Goal: Task Accomplishment & Management: Use online tool/utility

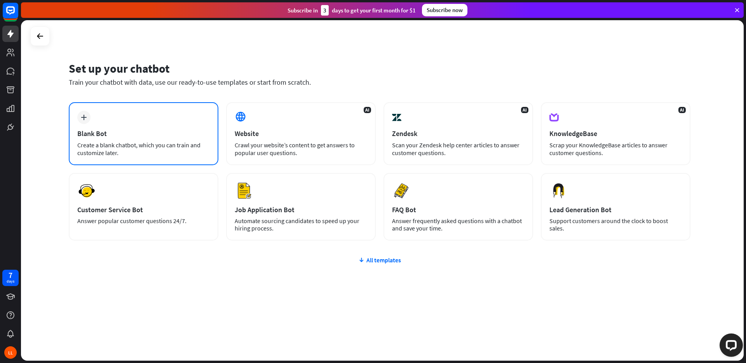
click at [115, 122] on div "plus Blank Bot Create a blank chatbot, which you can train and customize later." at bounding box center [144, 133] width 150 height 63
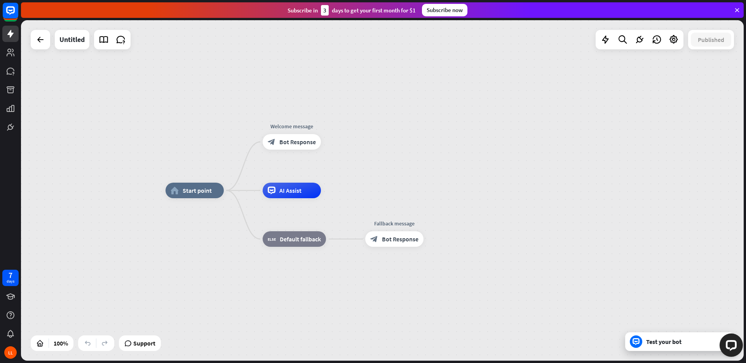
click at [655, 339] on div "Test your bot" at bounding box center [682, 342] width 70 height 8
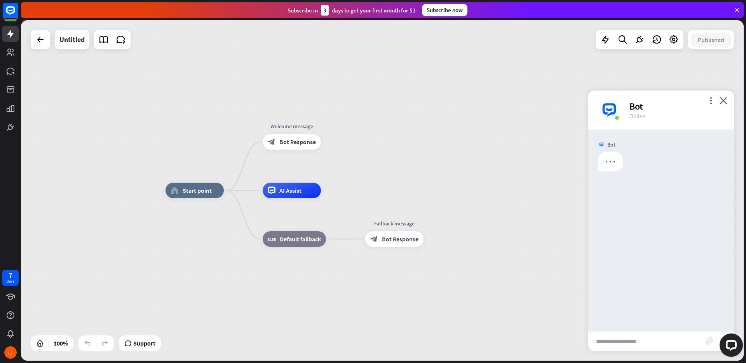
click at [631, 338] on input "text" at bounding box center [648, 341] width 118 height 19
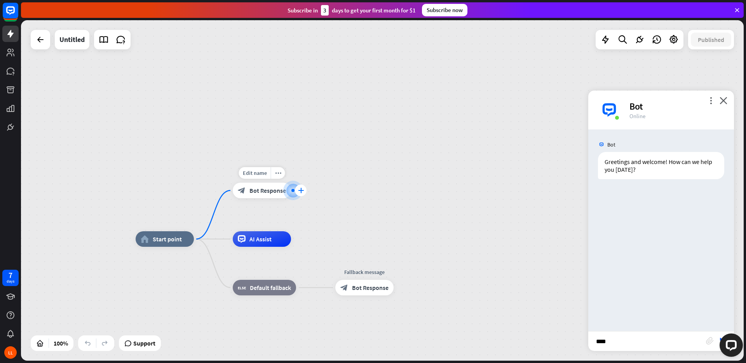
type input "*****"
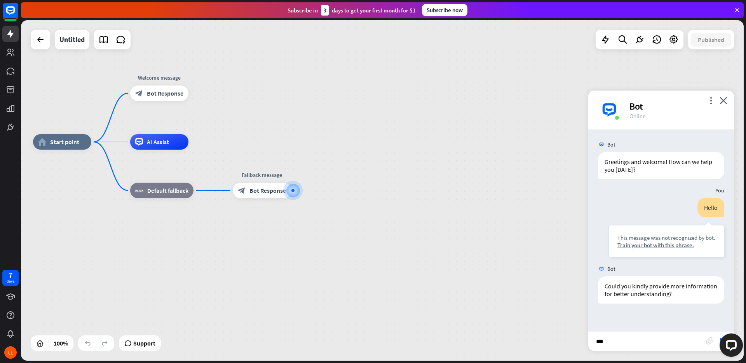
type input "**"
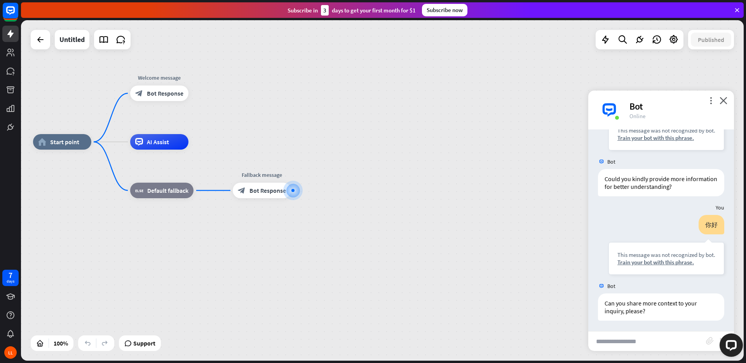
scroll to position [108, 0]
click at [366, 182] on div "home_2 Start point Welcome message block_bot_response Bot Response AI Assist bl…" at bounding box center [394, 312] width 723 height 341
click at [13, 76] on link at bounding box center [10, 71] width 16 height 16
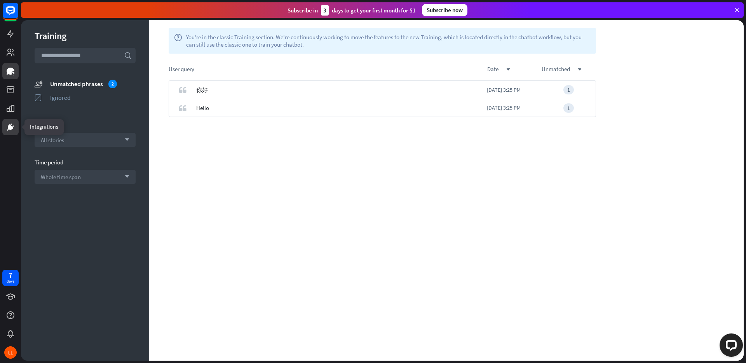
click at [9, 131] on icon at bounding box center [10, 126] width 9 height 9
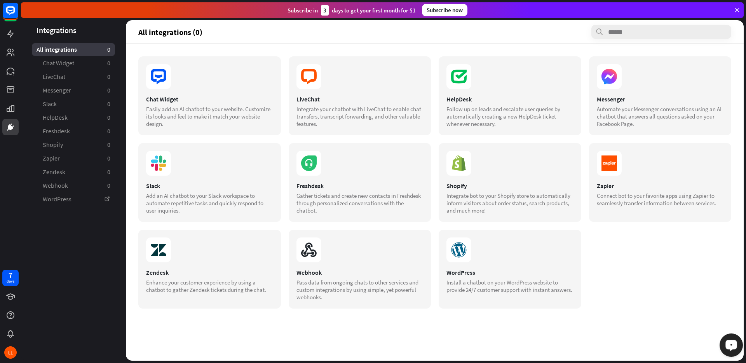
click at [729, 346] on icon "Open LiveChat chat widget" at bounding box center [731, 345] width 7 height 5
click at [11, 37] on icon at bounding box center [10, 34] width 6 height 8
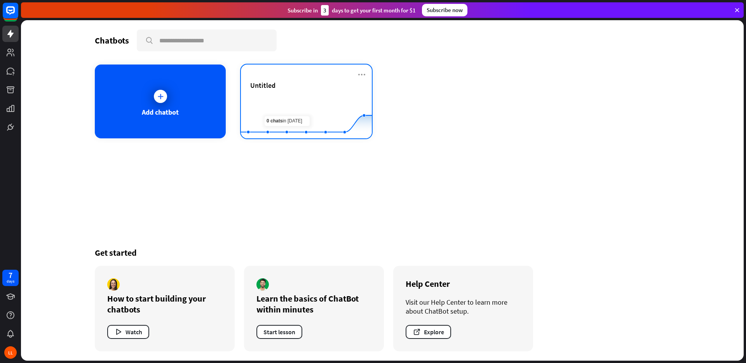
click at [288, 98] on rect at bounding box center [306, 119] width 131 height 49
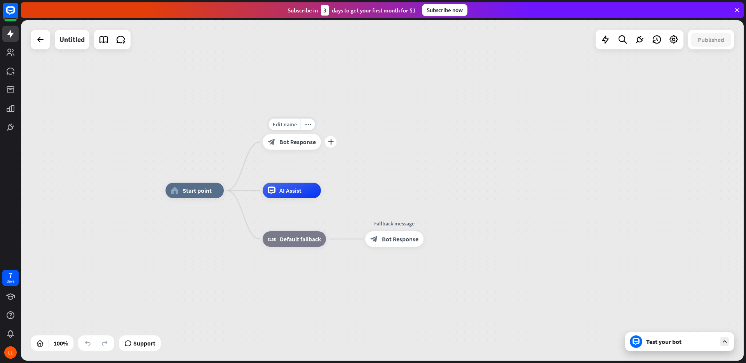
click at [301, 145] on span "Bot Response" at bounding box center [298, 142] width 37 height 8
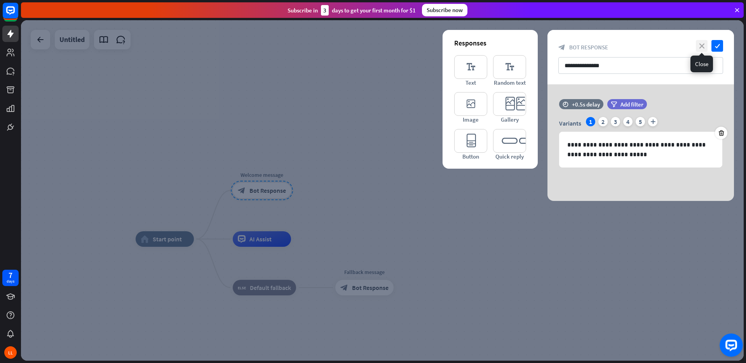
drag, startPoint x: 717, startPoint y: 47, endPoint x: 703, endPoint y: 47, distance: 13.6
click at [703, 47] on div "close check" at bounding box center [708, 46] width 29 height 12
click at [703, 47] on icon "close" at bounding box center [702, 46] width 12 height 12
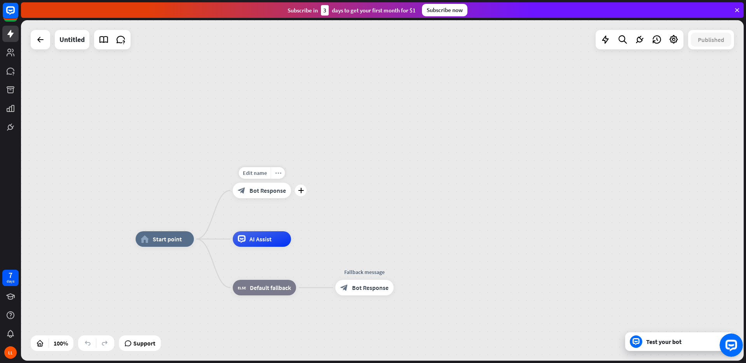
click at [281, 175] on div "more_horiz" at bounding box center [278, 173] width 14 height 12
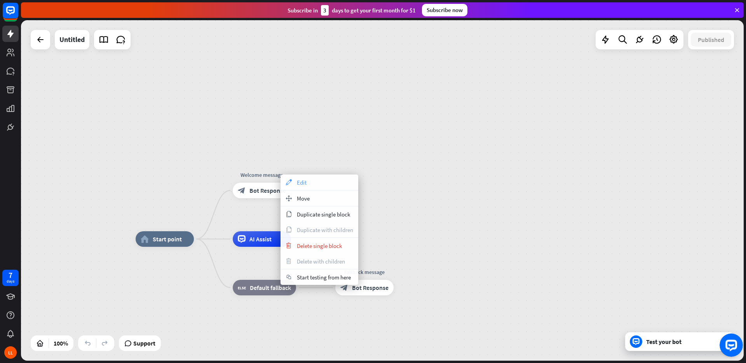
click at [304, 181] on span "Edit" at bounding box center [302, 182] width 10 height 7
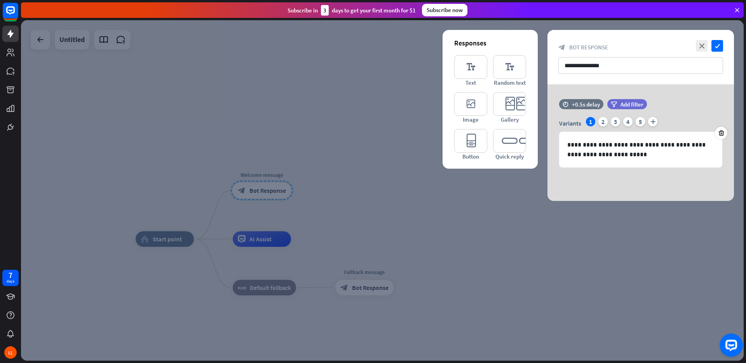
click at [310, 111] on div at bounding box center [382, 190] width 723 height 341
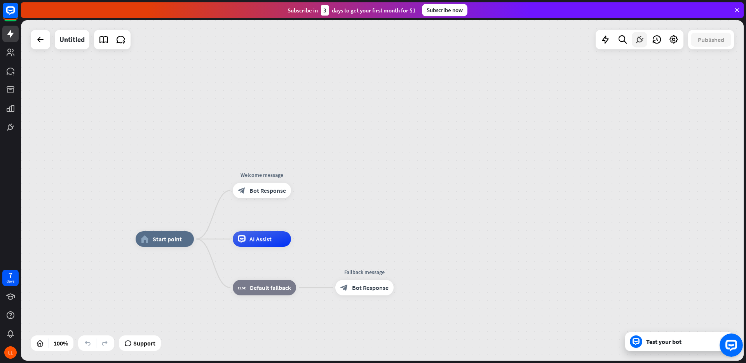
click at [643, 38] on icon at bounding box center [640, 40] width 10 height 10
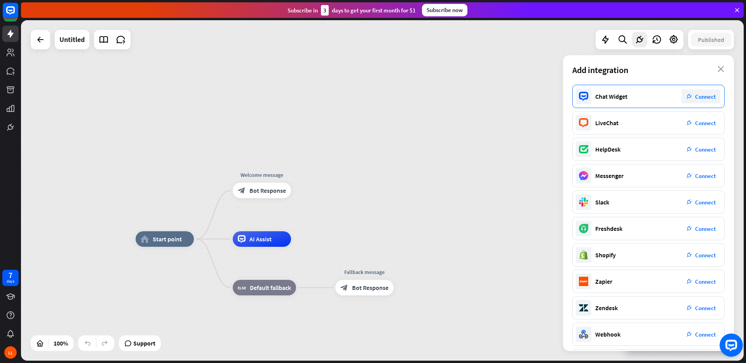
click at [638, 95] on div "Chat Widget plug_integration Connect" at bounding box center [649, 96] width 152 height 23
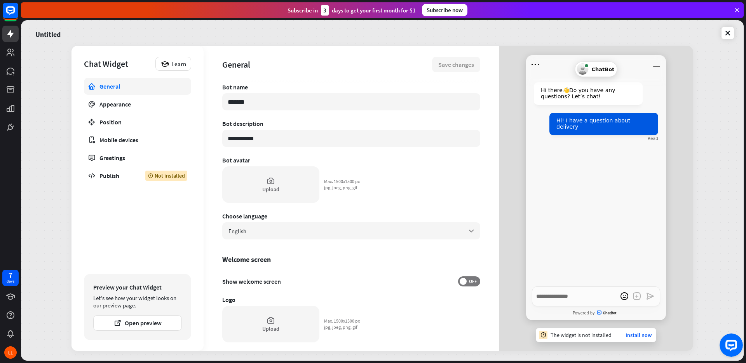
type textarea "*"
click at [295, 232] on div "English arrow_down" at bounding box center [351, 230] width 258 height 17
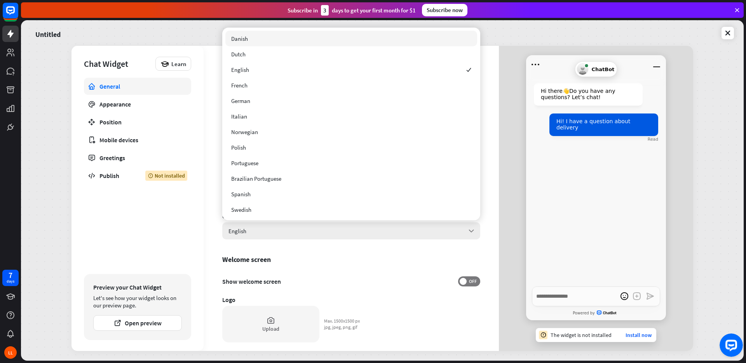
click at [298, 232] on div "English arrow_down" at bounding box center [351, 230] width 258 height 17
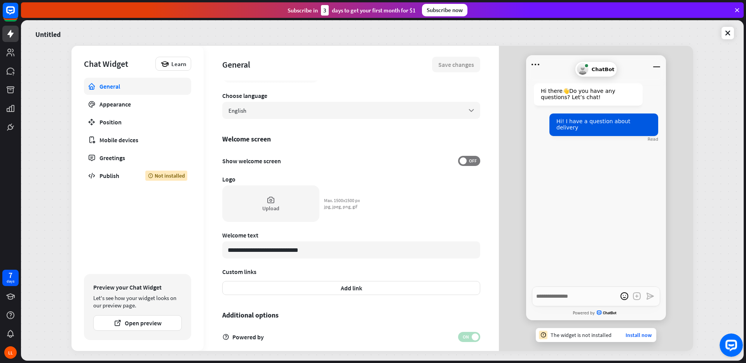
scroll to position [111, 0]
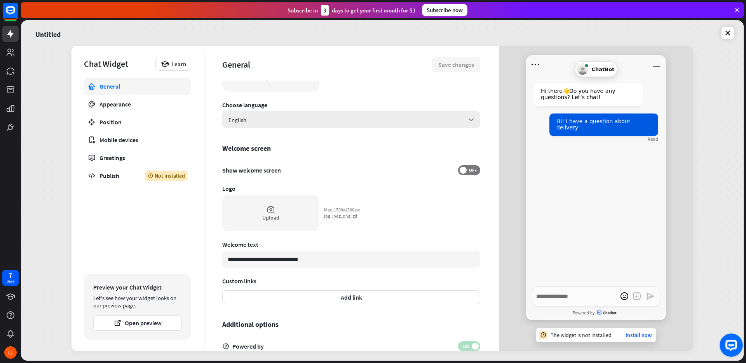
click at [294, 114] on div "English arrow_down" at bounding box center [351, 119] width 258 height 17
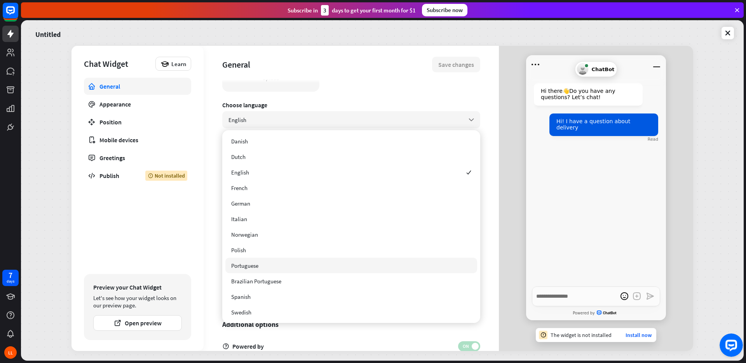
click at [211, 252] on div "**********" at bounding box center [351, 198] width 295 height 305
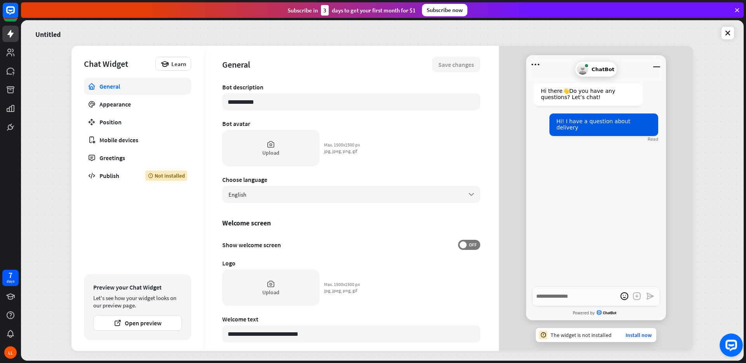
scroll to position [0, 0]
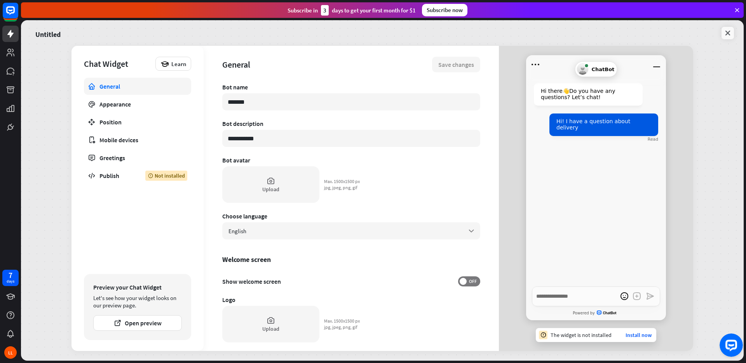
click at [731, 36] on icon at bounding box center [728, 33] width 8 height 8
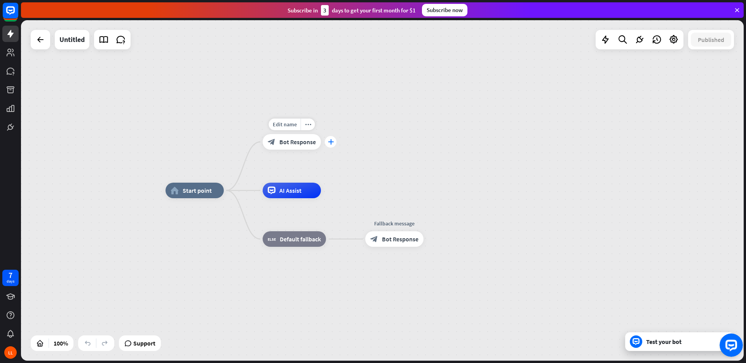
click at [331, 145] on div "plus" at bounding box center [331, 142] width 12 height 12
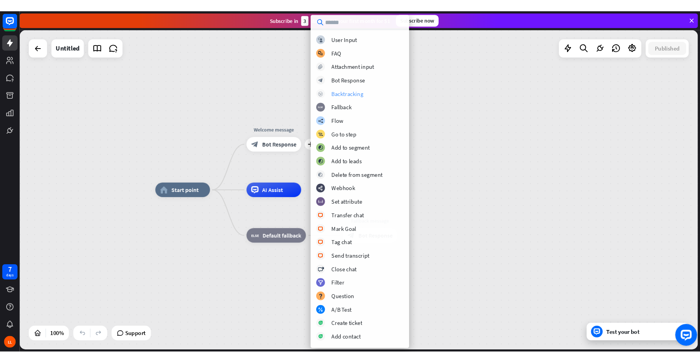
scroll to position [99, 0]
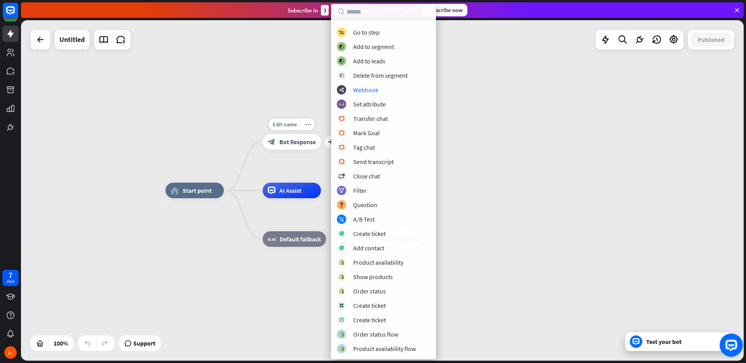
click at [301, 140] on span "Bot Response" at bounding box center [298, 142] width 37 height 8
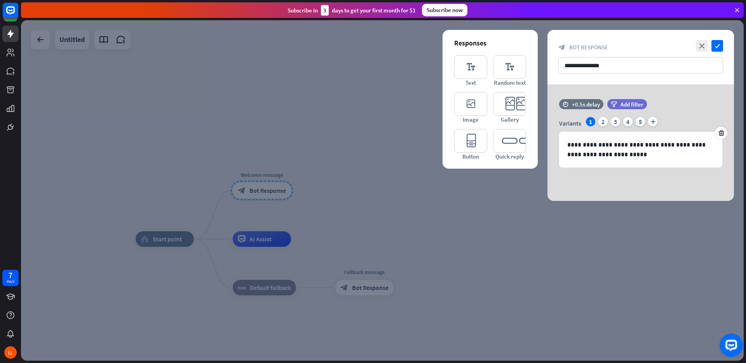
click at [288, 170] on div at bounding box center [382, 190] width 723 height 341
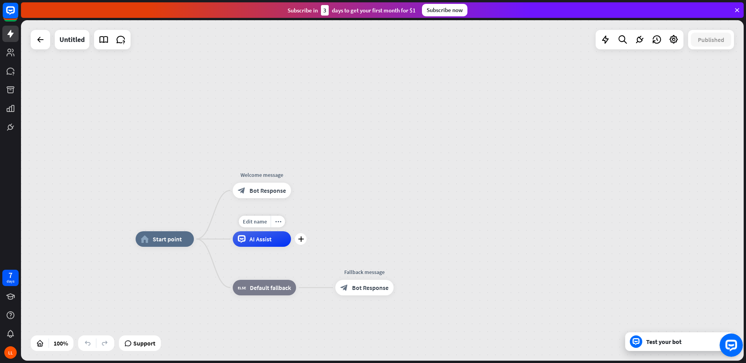
click at [276, 241] on div "AI Assist" at bounding box center [262, 239] width 58 height 16
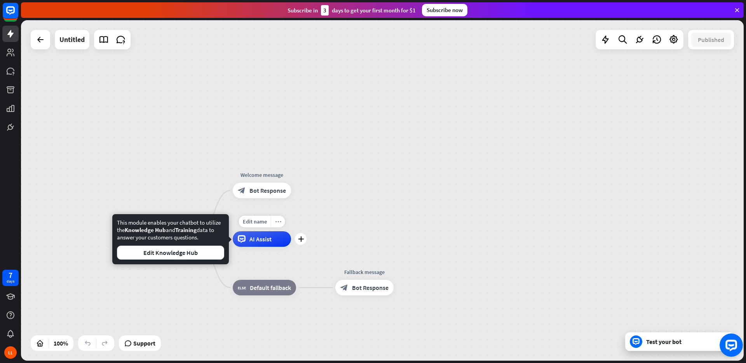
click at [276, 224] on icon "more_horiz" at bounding box center [278, 222] width 6 height 6
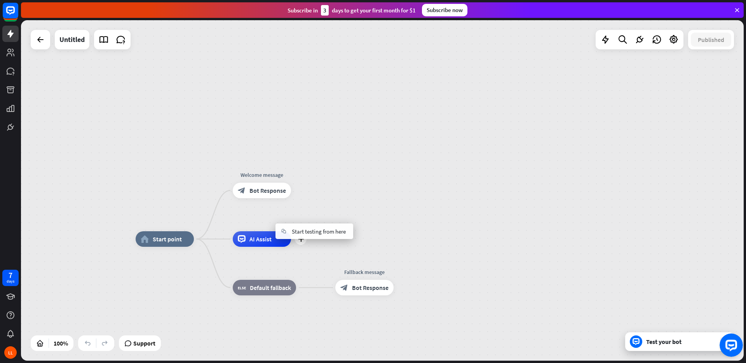
click at [291, 247] on div "plus AI Assist" at bounding box center [262, 239] width 58 height 16
click at [150, 346] on span "Support" at bounding box center [144, 343] width 22 height 12
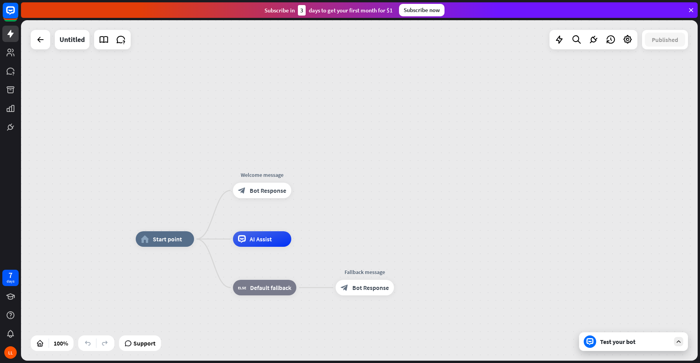
click at [502, 164] on div "home_2 Start point Welcome message block_bot_response Bot Response AI Assist bl…" at bounding box center [359, 190] width 676 height 341
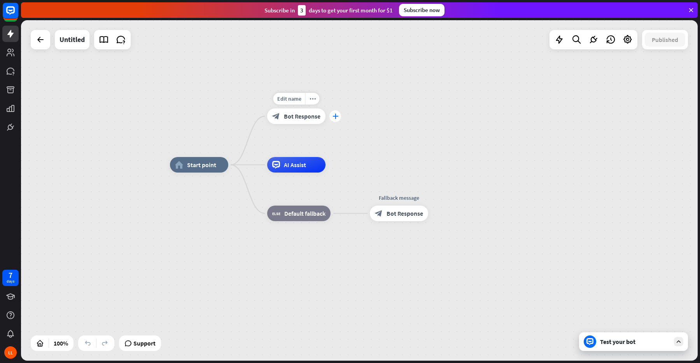
click at [334, 118] on icon "plus" at bounding box center [335, 116] width 6 height 5
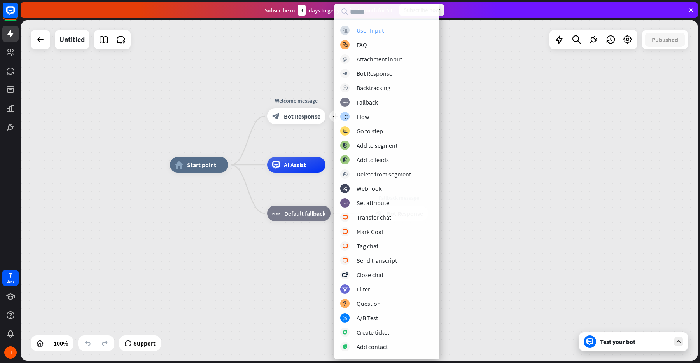
click at [357, 31] on div "User Input" at bounding box center [369, 30] width 27 height 8
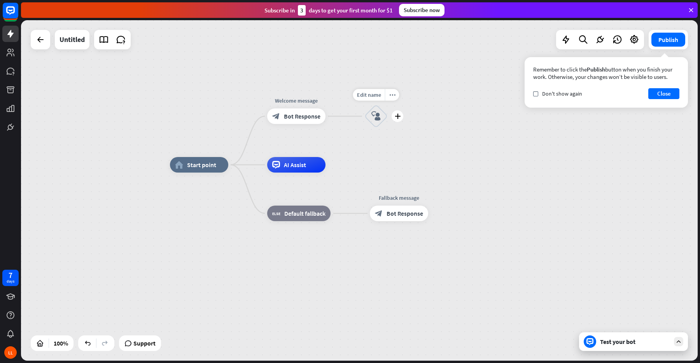
click at [374, 115] on icon "block_user_input" at bounding box center [375, 116] width 9 height 9
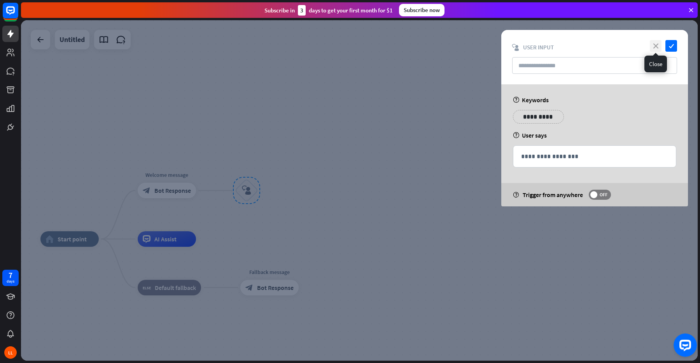
click at [652, 47] on icon "close" at bounding box center [656, 46] width 12 height 12
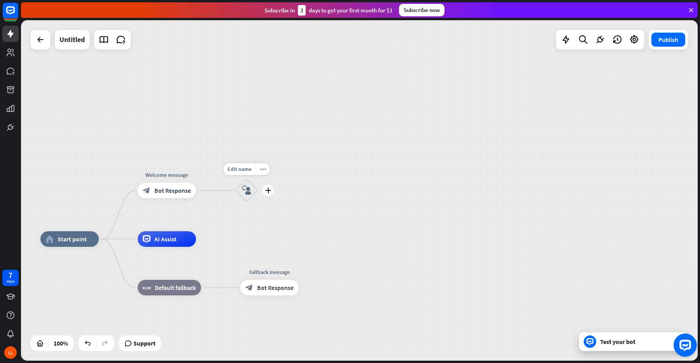
click at [248, 186] on icon "block_user_input" at bounding box center [246, 190] width 9 height 9
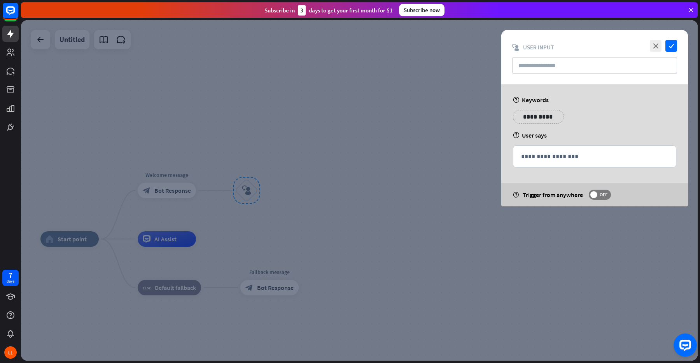
click at [306, 151] on div at bounding box center [359, 190] width 676 height 341
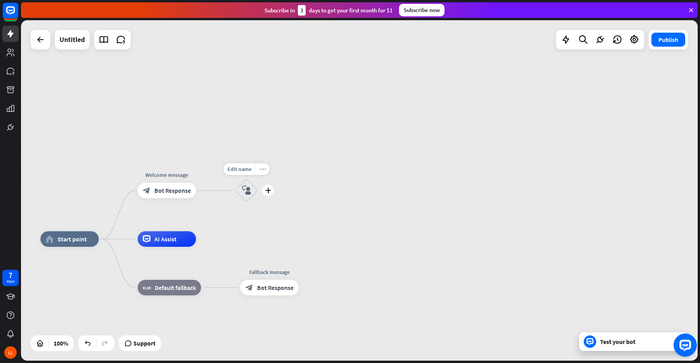
click at [263, 169] on icon "more_horiz" at bounding box center [263, 169] width 6 height 6
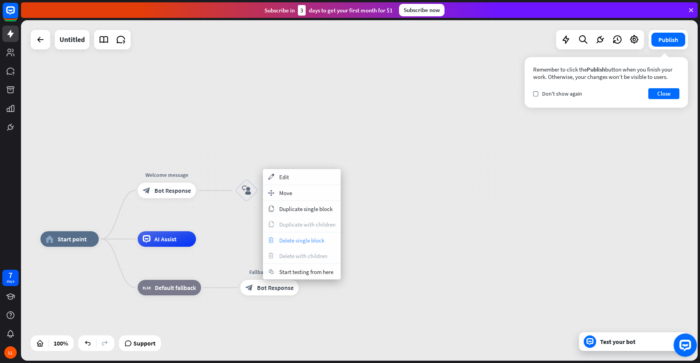
click at [298, 235] on div "trash Delete single block" at bounding box center [302, 240] width 78 height 16
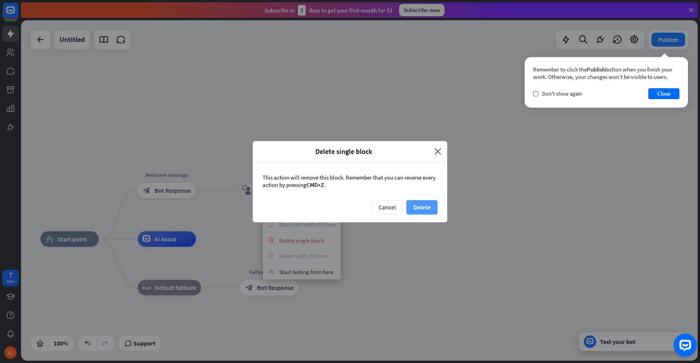
click at [414, 207] on button "Delete" at bounding box center [421, 207] width 31 height 14
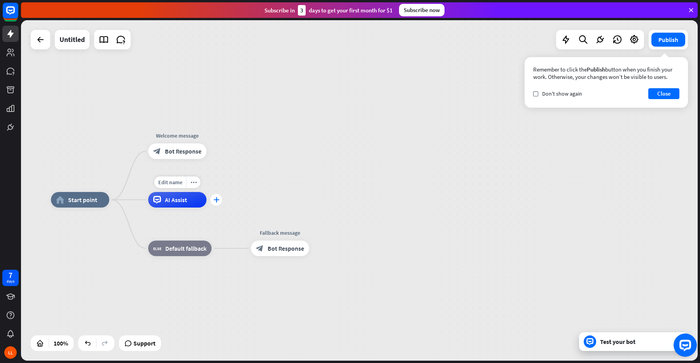
click at [213, 201] on icon "plus" at bounding box center [216, 199] width 6 height 5
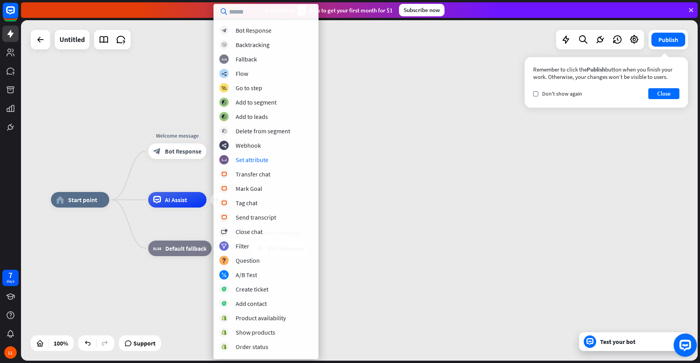
click at [341, 179] on div "home_2 Start point Welcome message block_bot_response Bot Response plus AI Assi…" at bounding box center [359, 190] width 676 height 341
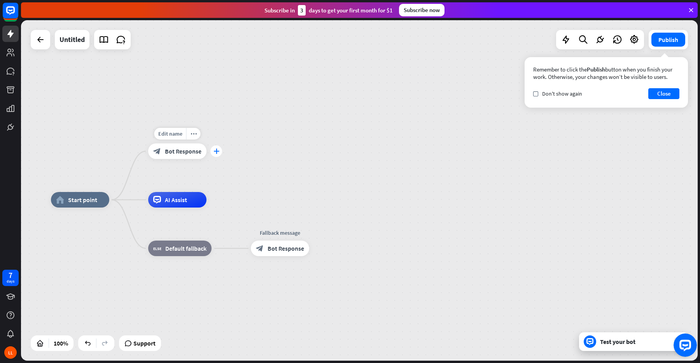
click at [212, 152] on div "plus" at bounding box center [216, 151] width 12 height 12
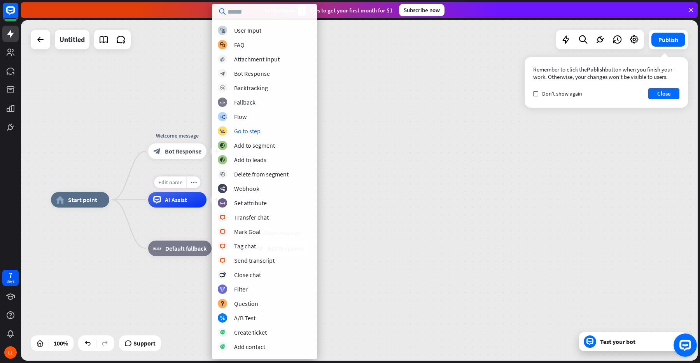
click at [176, 178] on div "Edit name" at bounding box center [170, 182] width 32 height 12
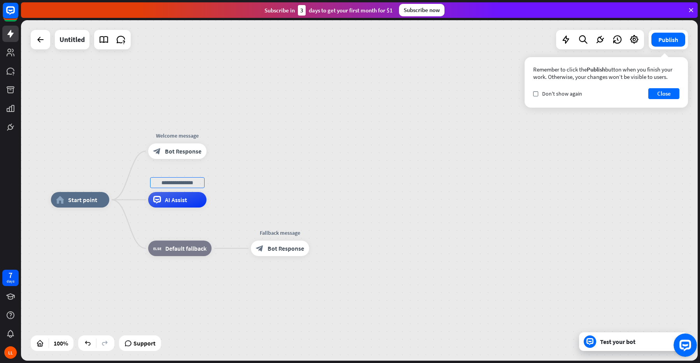
click at [593, 316] on div "home_2 Start point Welcome message block_bot_response Bot Response AI Assist bl…" at bounding box center [389, 370] width 676 height 341
click at [595, 340] on div at bounding box center [590, 342] width 12 height 12
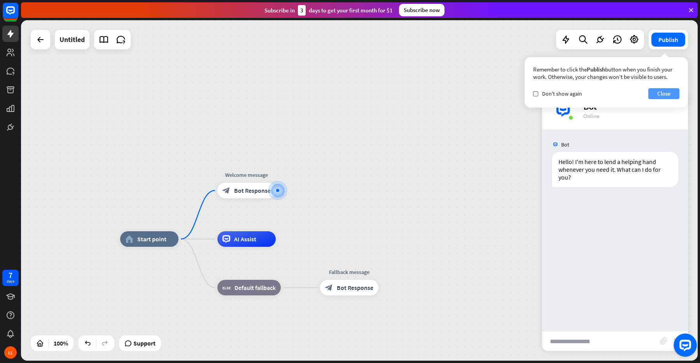
click at [660, 93] on button "Close" at bounding box center [663, 93] width 31 height 11
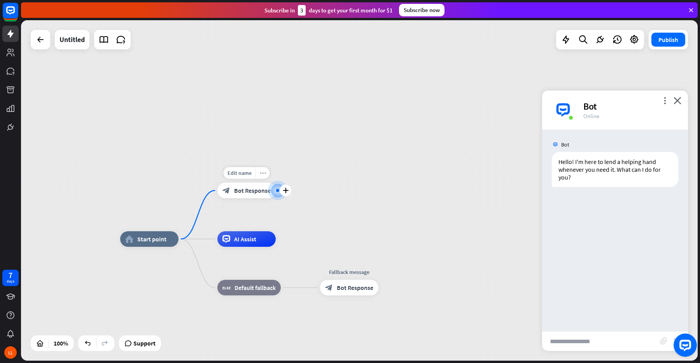
click at [262, 177] on div "more_horiz" at bounding box center [262, 173] width 14 height 12
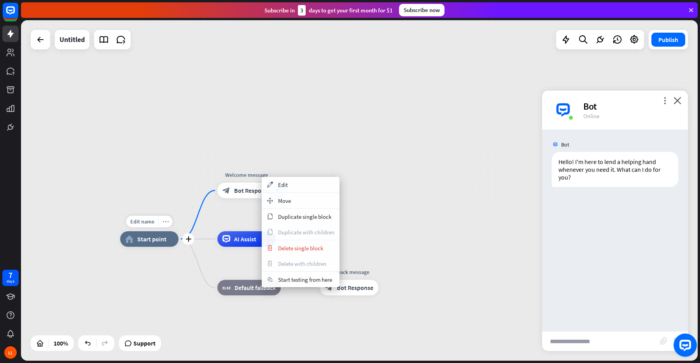
click at [165, 223] on icon "more_horiz" at bounding box center [166, 222] width 6 height 6
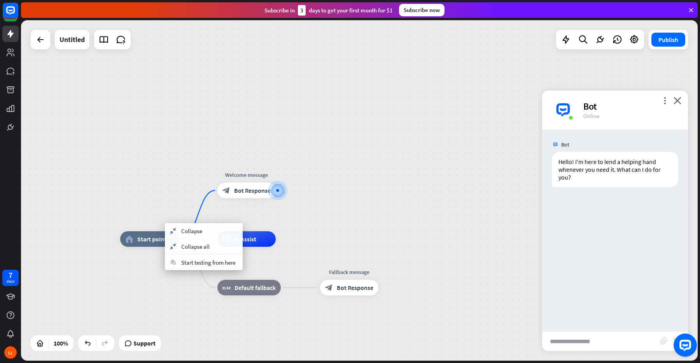
click at [631, 39] on icon at bounding box center [634, 40] width 10 height 10
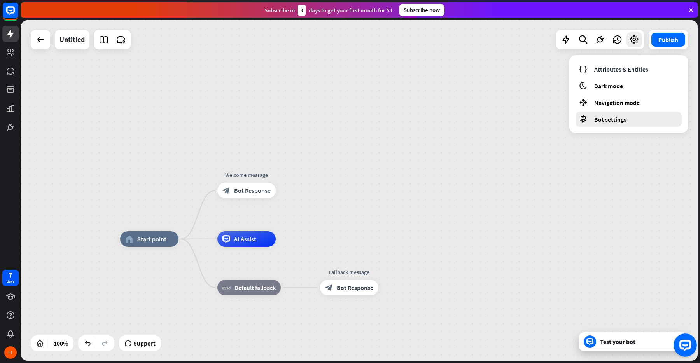
click at [603, 118] on span "Bot settings" at bounding box center [610, 119] width 32 height 8
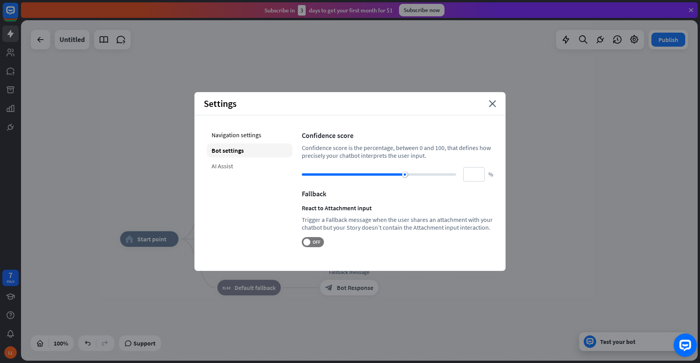
click at [234, 166] on div "AI Assist" at bounding box center [250, 166] width 86 height 14
type input "**"
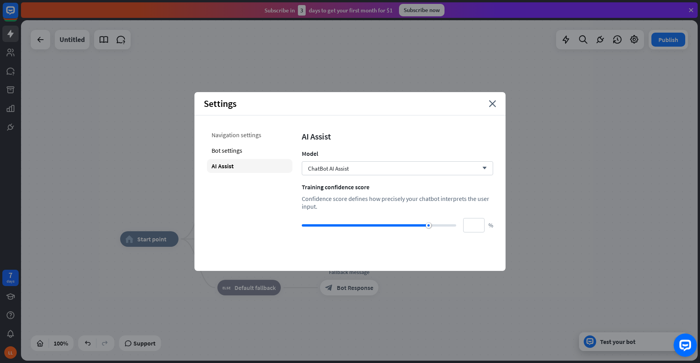
click at [245, 134] on div "Navigation settings" at bounding box center [250, 135] width 86 height 14
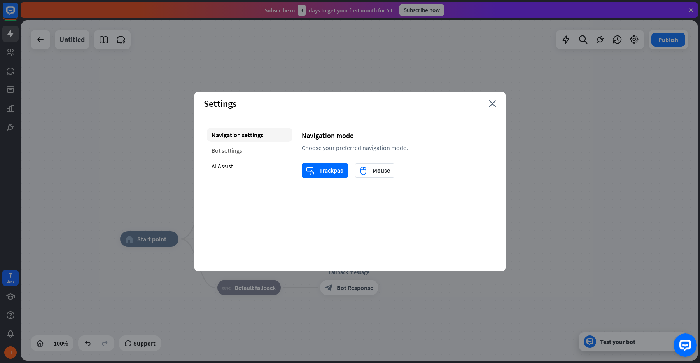
click at [245, 146] on div "Bot settings" at bounding box center [250, 150] width 86 height 14
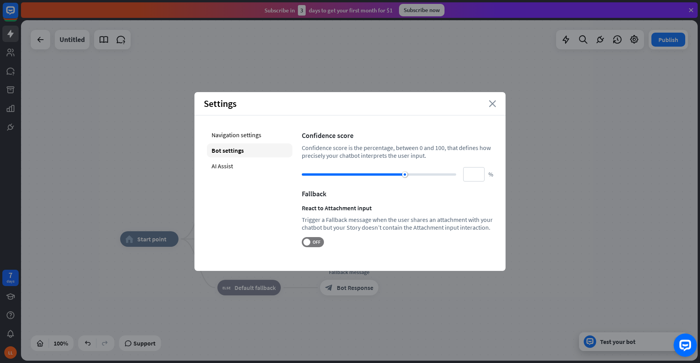
click at [494, 106] on icon "close" at bounding box center [492, 103] width 7 height 7
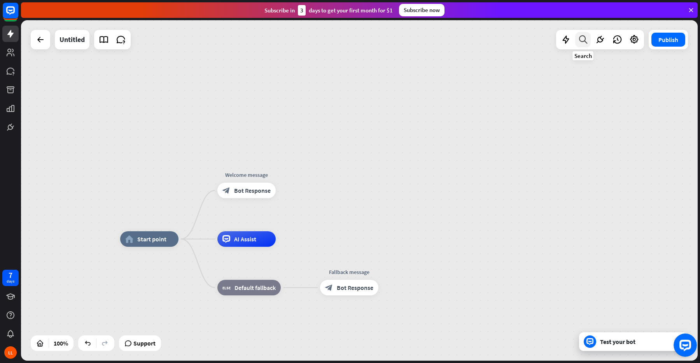
click at [580, 42] on icon at bounding box center [583, 40] width 10 height 10
click at [568, 39] on icon at bounding box center [566, 40] width 10 height 10
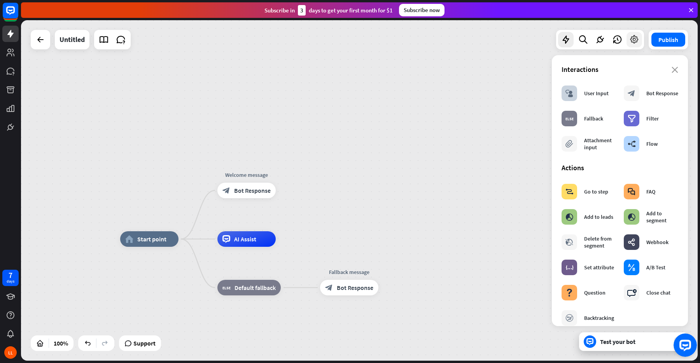
click at [630, 45] on div at bounding box center [634, 40] width 16 height 16
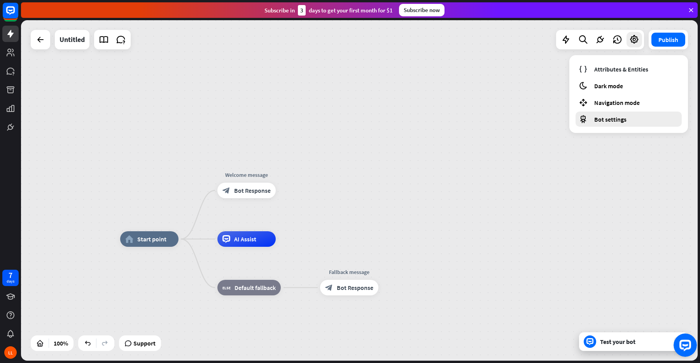
click at [615, 118] on span "Bot settings" at bounding box center [610, 119] width 32 height 8
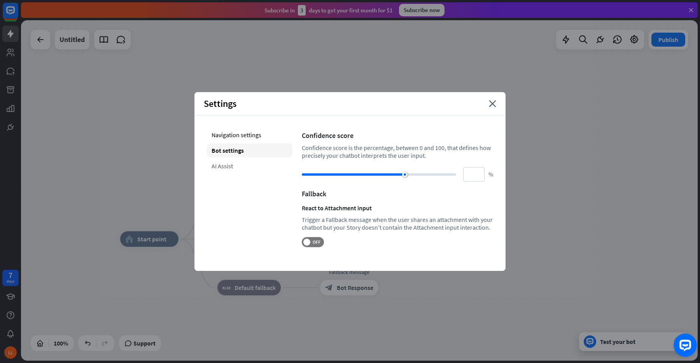
click at [245, 164] on div "AI Assist" at bounding box center [250, 166] width 86 height 14
type input "**"
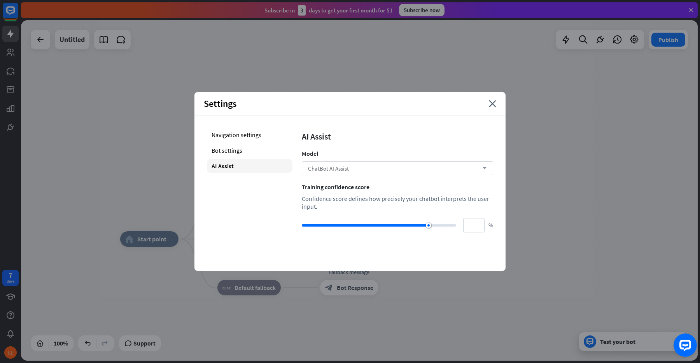
click at [324, 170] on span "ChatBot AI Assist" at bounding box center [328, 168] width 41 height 7
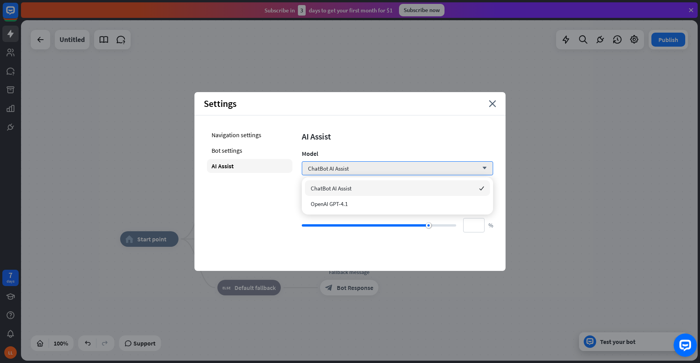
click at [346, 142] on div "AI Assist Model ChatBot AI Assist arrow_down Training confidence score Confiden…" at bounding box center [397, 180] width 191 height 105
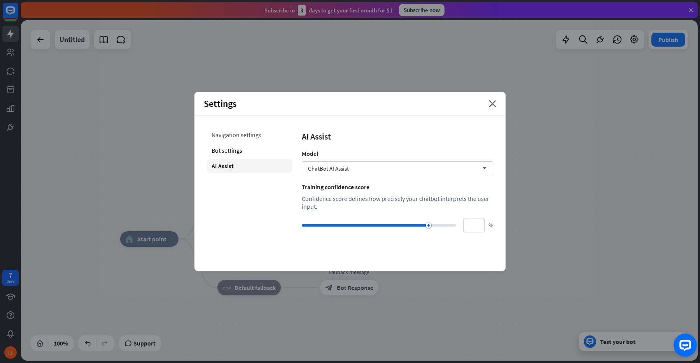
click at [252, 139] on div "Navigation settings" at bounding box center [250, 135] width 86 height 14
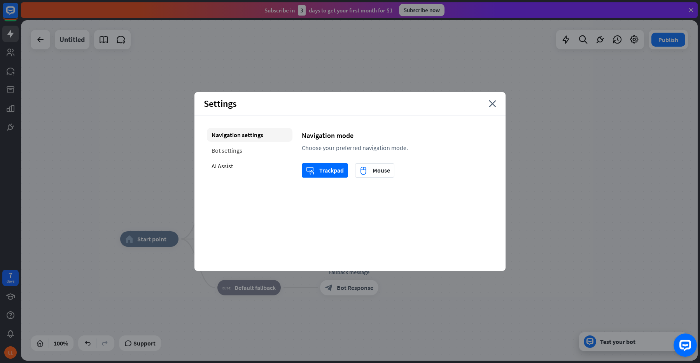
click at [250, 150] on div "Bot settings" at bounding box center [250, 150] width 86 height 14
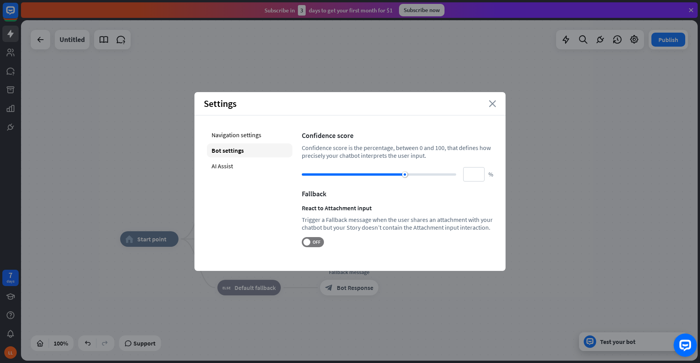
click at [489, 105] on icon "close" at bounding box center [492, 103] width 7 height 7
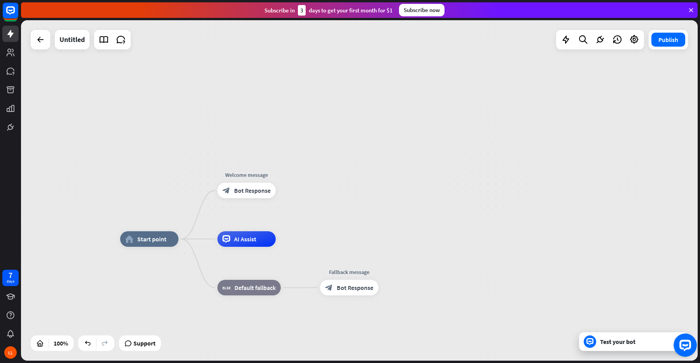
click at [468, 158] on div "home_2 Start point Welcome message block_bot_response Bot Response AI Assist bl…" at bounding box center [359, 190] width 676 height 341
click at [264, 223] on icon "more_horiz" at bounding box center [262, 222] width 6 height 6
click at [252, 238] on span "AI Assist" at bounding box center [245, 240] width 22 height 8
click at [239, 222] on span "Edit name" at bounding box center [239, 221] width 24 height 7
click at [276, 199] on div "Edit name more_horiz plus Welcome message block_bot_response Bot Response" at bounding box center [246, 191] width 58 height 16
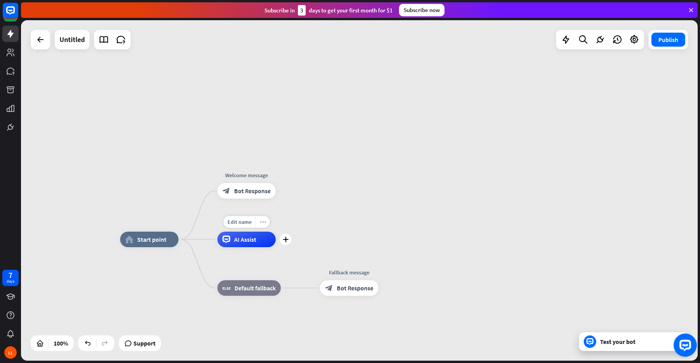
click at [266, 220] on div "more_horiz" at bounding box center [262, 222] width 14 height 12
click at [259, 238] on div "AI Assist" at bounding box center [246, 240] width 58 height 16
click at [246, 237] on span "AI Assist" at bounding box center [245, 240] width 22 height 8
click at [45, 36] on div at bounding box center [41, 40] width 16 height 16
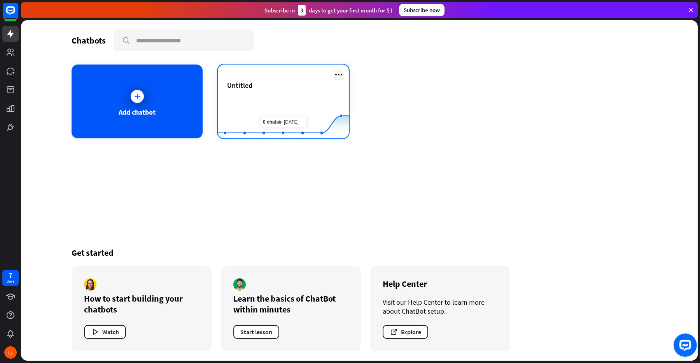
click at [341, 72] on icon at bounding box center [338, 74] width 9 height 9
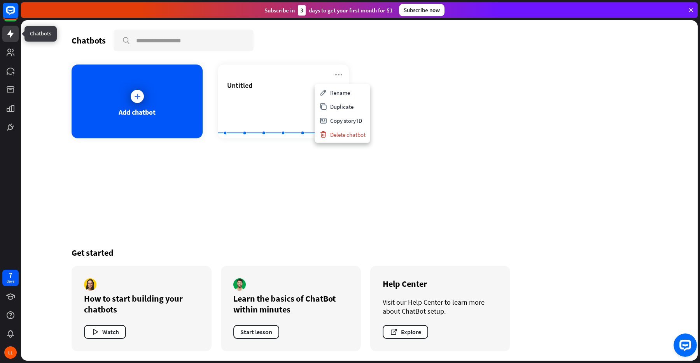
click at [9, 34] on icon at bounding box center [10, 34] width 6 height 8
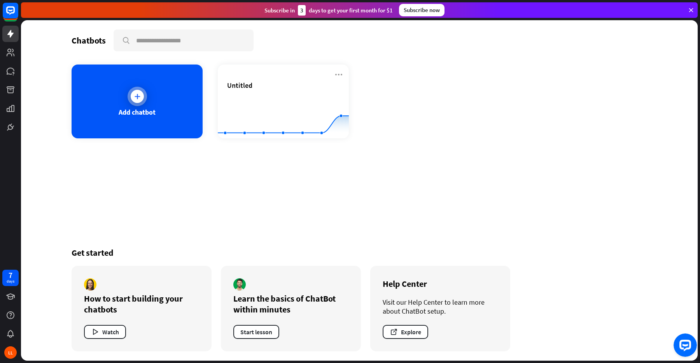
click at [143, 108] on div "Add chatbot" at bounding box center [137, 112] width 37 height 9
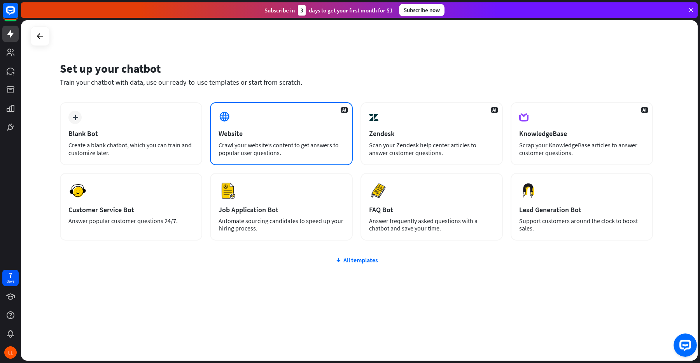
click at [285, 129] on div "AI Website Crawl your website’s content to get answers to popular user question…" at bounding box center [281, 133] width 142 height 63
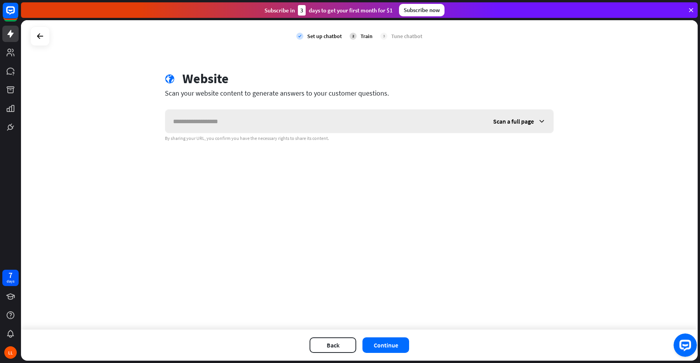
click at [297, 121] on input "text" at bounding box center [325, 121] width 320 height 23
type input "*"
paste input "**********"
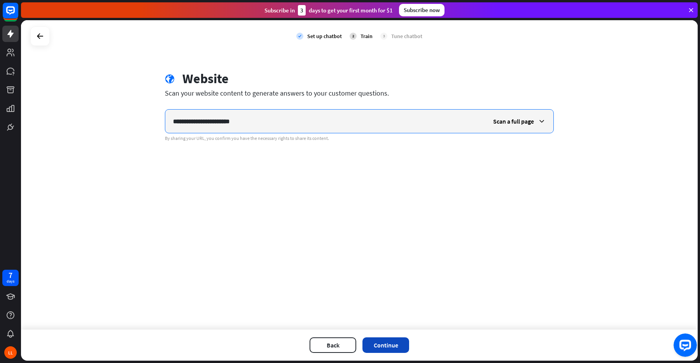
type input "**********"
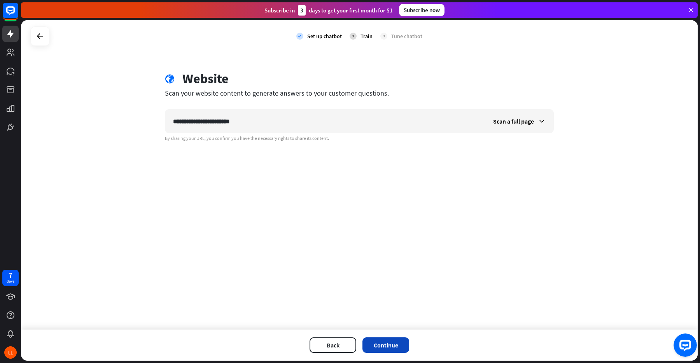
click at [386, 344] on button "Continue" at bounding box center [385, 345] width 47 height 16
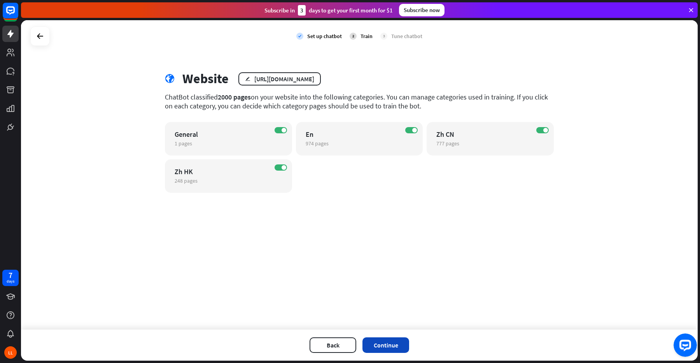
click at [378, 346] on button "Continue" at bounding box center [385, 345] width 47 height 16
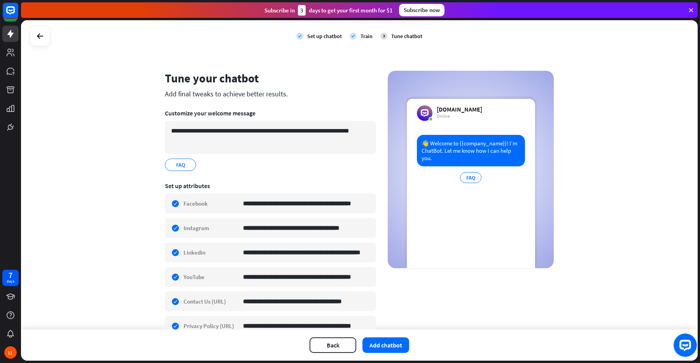
scroll to position [90, 0]
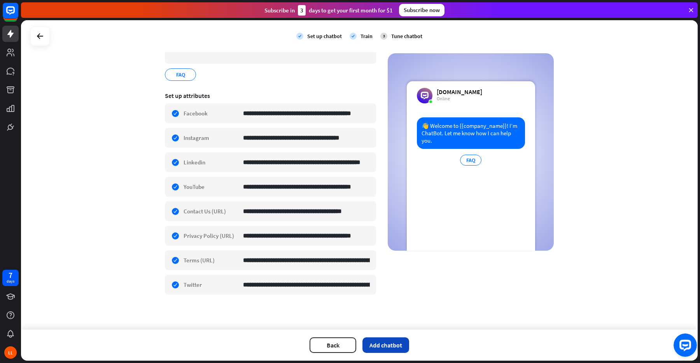
click at [388, 339] on button "Add chatbot" at bounding box center [385, 345] width 47 height 16
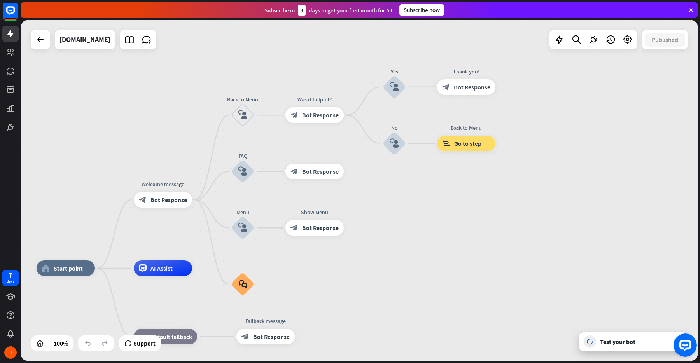
click at [615, 339] on div "Test your bot" at bounding box center [635, 342] width 70 height 8
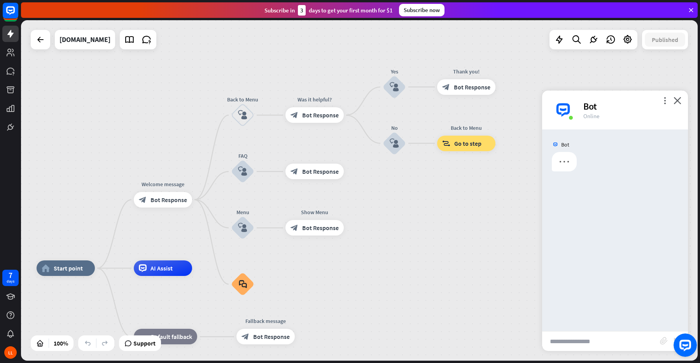
click at [588, 343] on input "text" at bounding box center [601, 341] width 118 height 19
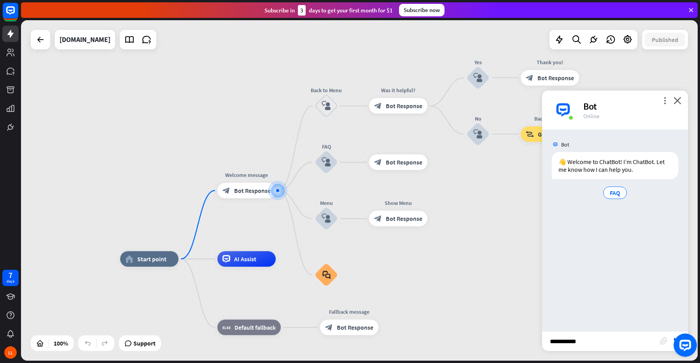
type input "**********"
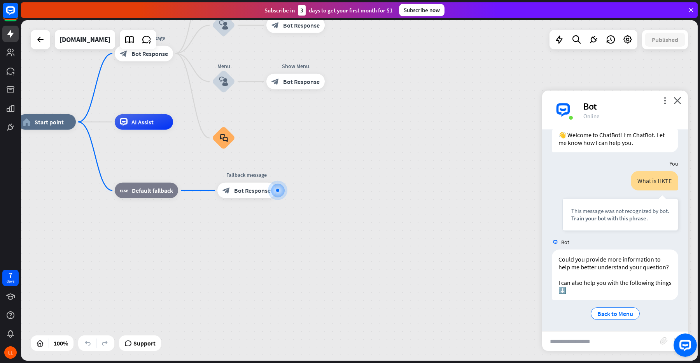
scroll to position [29, 0]
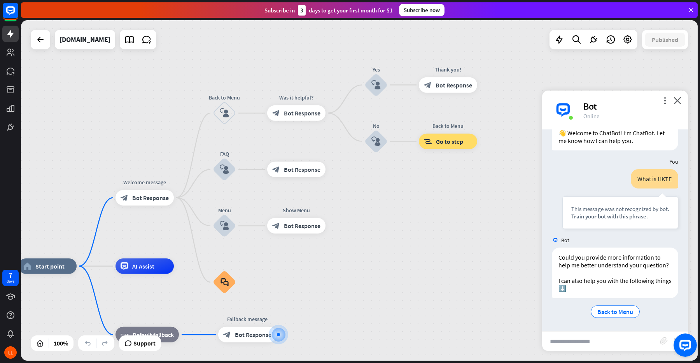
click at [558, 339] on input "text" at bounding box center [601, 341] width 118 height 19
type input "****"
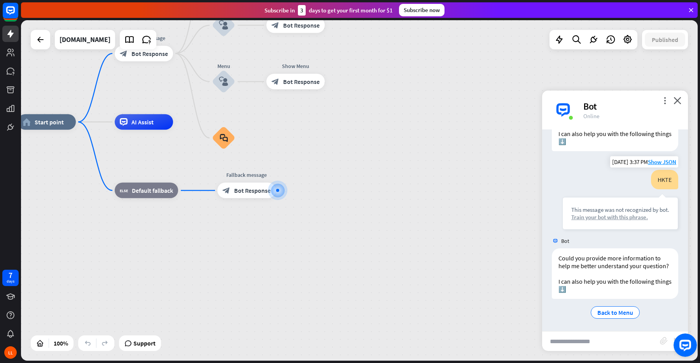
scroll to position [176, 0]
click at [619, 215] on div "Train your bot with this phrase." at bounding box center [620, 216] width 98 height 7
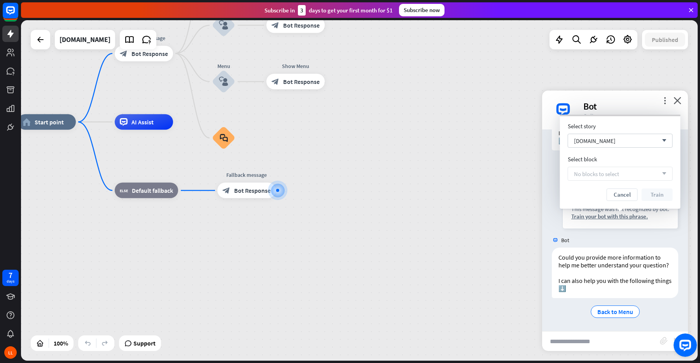
click at [439, 169] on div "home_2 Start point Welcome message block_bot_response Bot Response Back to Menu…" at bounding box center [355, 292] width 676 height 341
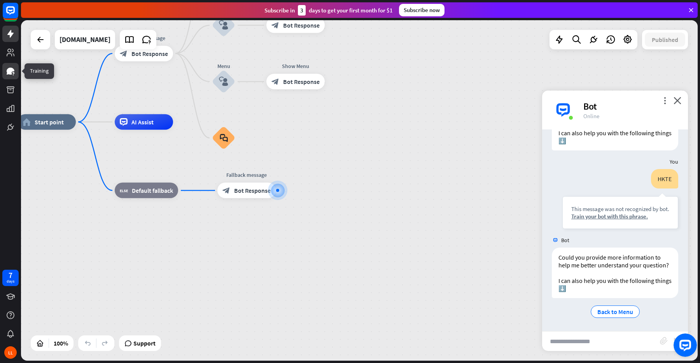
click at [8, 78] on link at bounding box center [10, 71] width 16 height 16
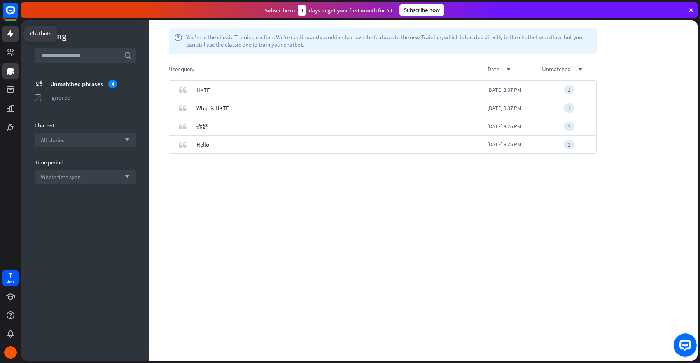
click at [10, 37] on icon at bounding box center [10, 34] width 6 height 8
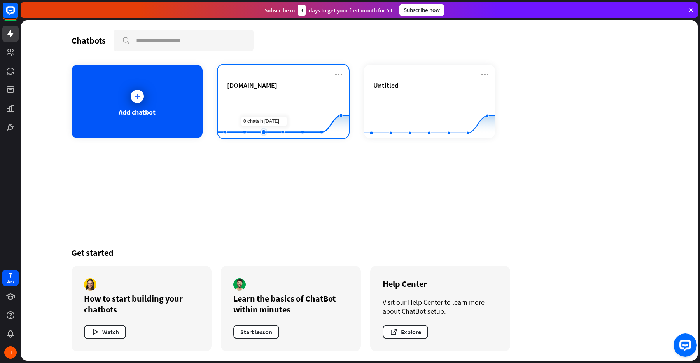
click at [273, 102] on rect at bounding box center [283, 119] width 131 height 49
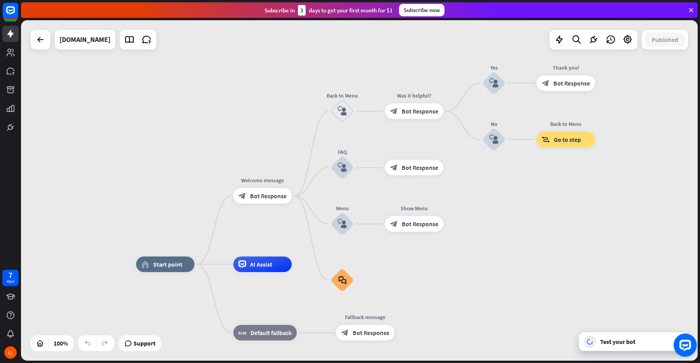
click at [603, 342] on div "Test your bot" at bounding box center [635, 342] width 70 height 8
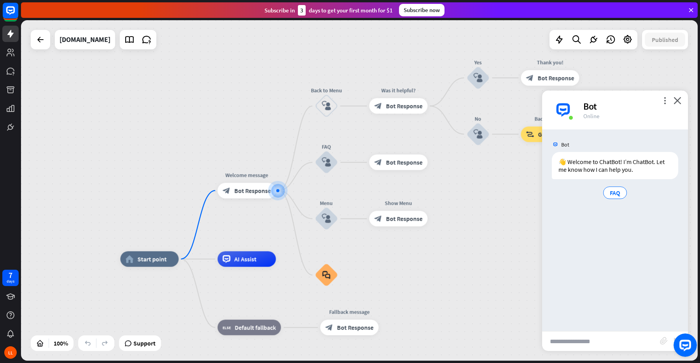
click at [580, 342] on input "text" at bounding box center [601, 341] width 118 height 19
click at [619, 192] on span "FAQ" at bounding box center [615, 193] width 10 height 8
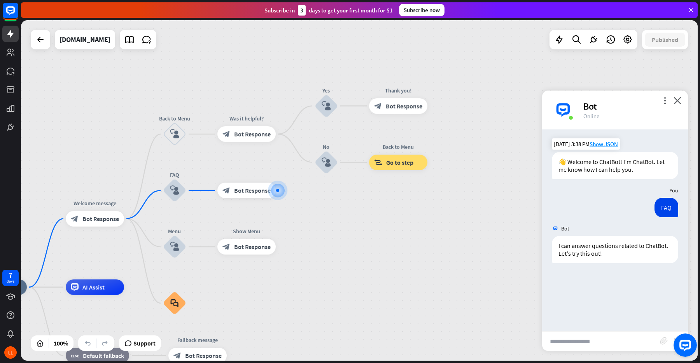
click at [570, 339] on input "text" at bounding box center [601, 341] width 118 height 19
type input "****"
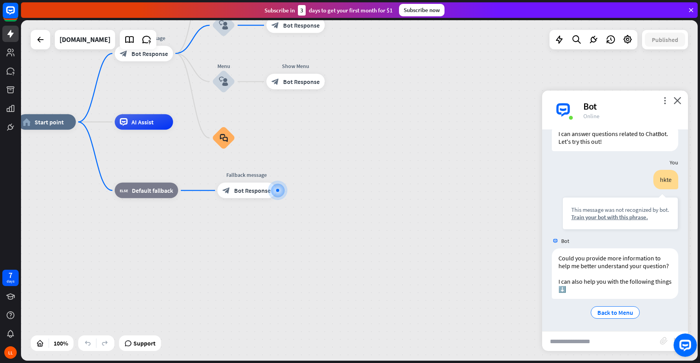
scroll to position [113, 0]
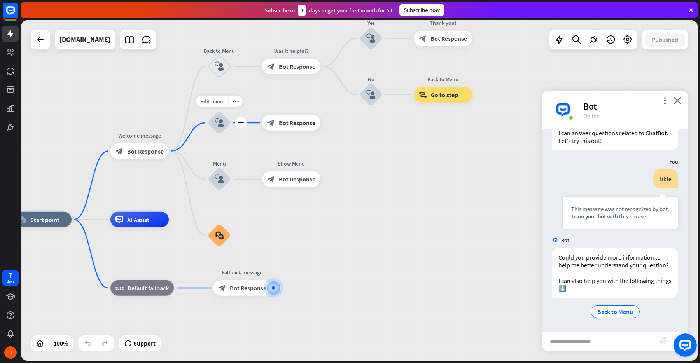
click at [222, 121] on icon "block_user_input" at bounding box center [219, 122] width 9 height 9
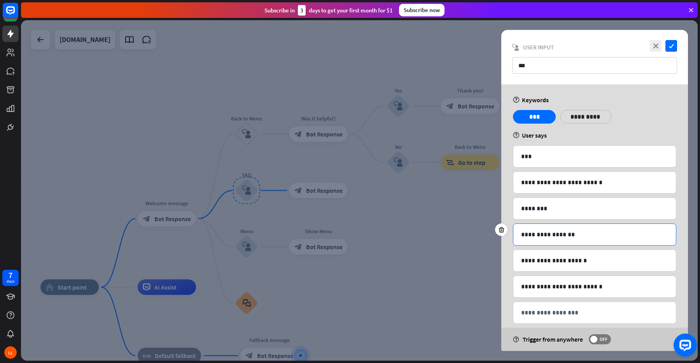
scroll to position [12, 0]
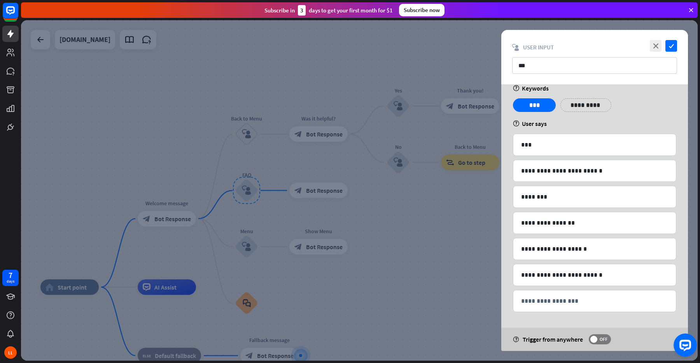
click at [462, 258] on div at bounding box center [359, 190] width 676 height 341
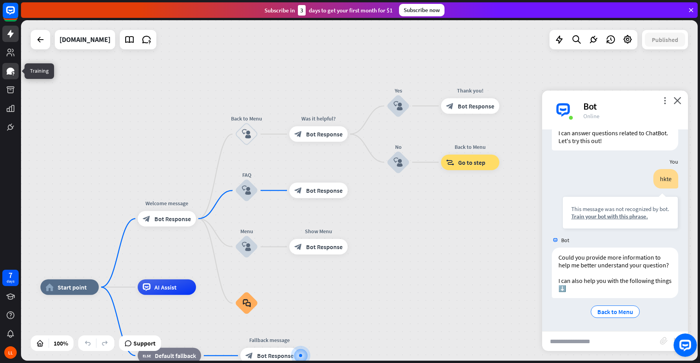
click at [9, 74] on icon at bounding box center [10, 70] width 9 height 9
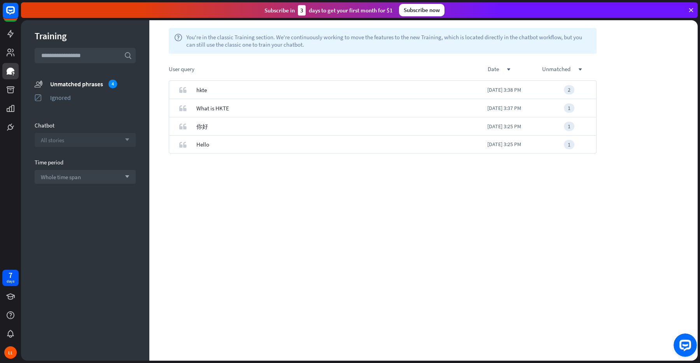
click at [75, 138] on div "All stories arrow_down" at bounding box center [85, 140] width 101 height 14
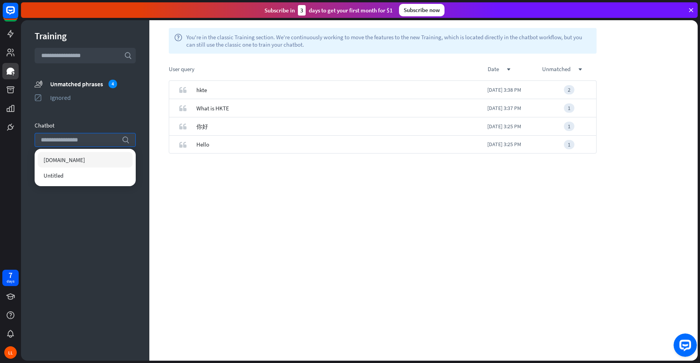
click at [90, 158] on div "[DOMAIN_NAME]" at bounding box center [85, 160] width 95 height 16
click at [222, 156] on div "quote hkte [DATE] 3:38 PM 2 quote What is HKTE [DATE] 3:37 PM 1" at bounding box center [382, 220] width 467 height 280
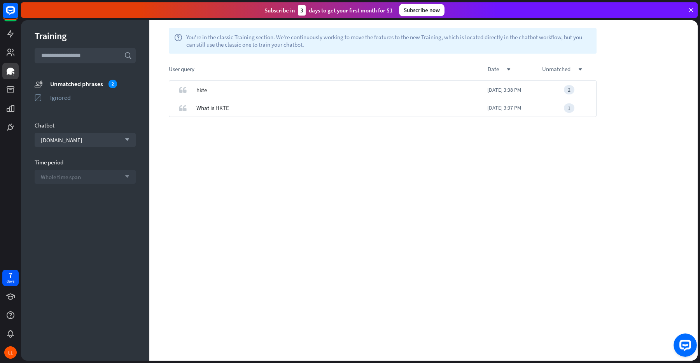
click at [115, 177] on div "Whole time span arrow_down" at bounding box center [85, 177] width 101 height 14
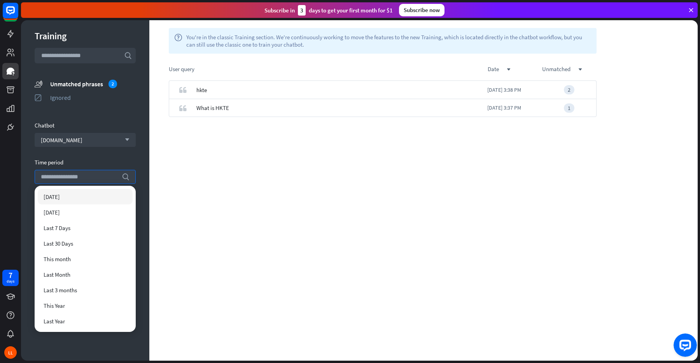
click at [195, 171] on div "quote hkte [DATE] 3:38 PM 2 quote What is HKTE [DATE] 3:37 PM 1" at bounding box center [382, 220] width 467 height 280
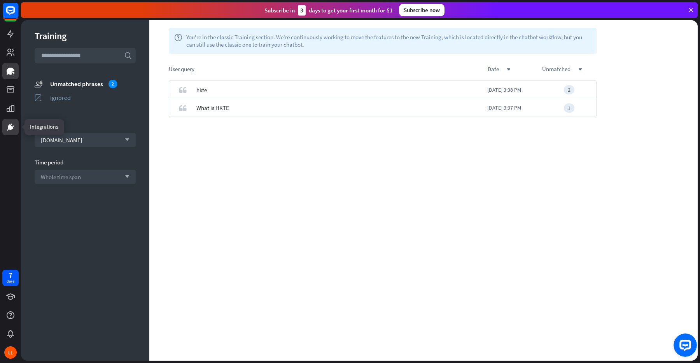
click at [12, 120] on link at bounding box center [10, 127] width 16 height 16
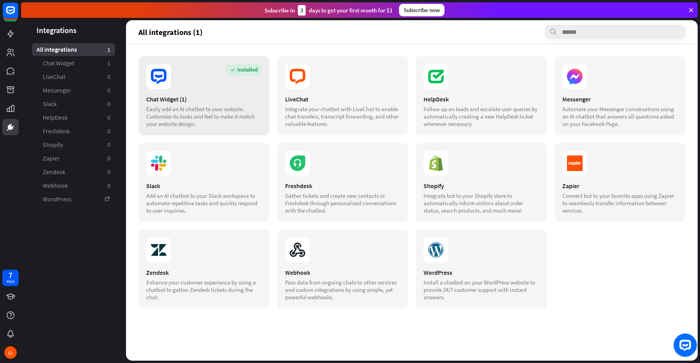
click at [171, 74] on section "Installed" at bounding box center [203, 76] width 115 height 25
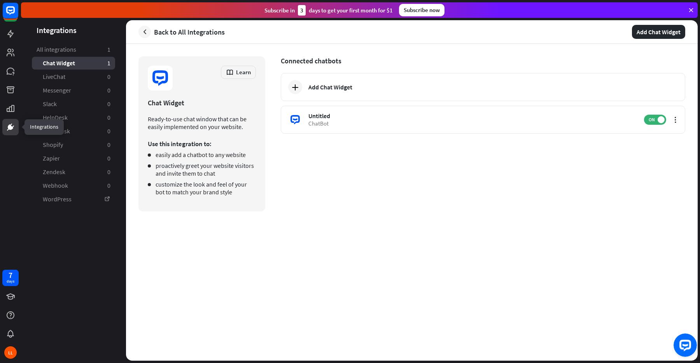
click at [15, 124] on icon at bounding box center [10, 126] width 9 height 9
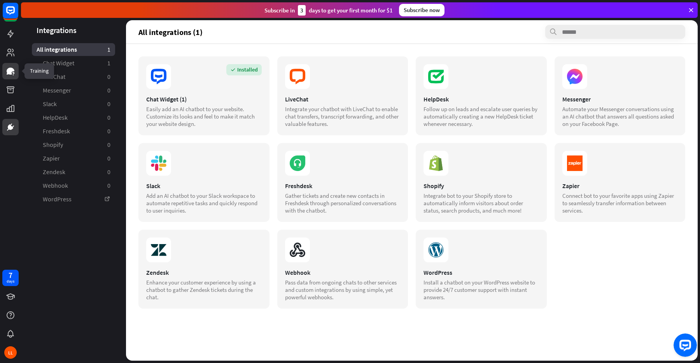
click at [12, 76] on link at bounding box center [10, 71] width 16 height 16
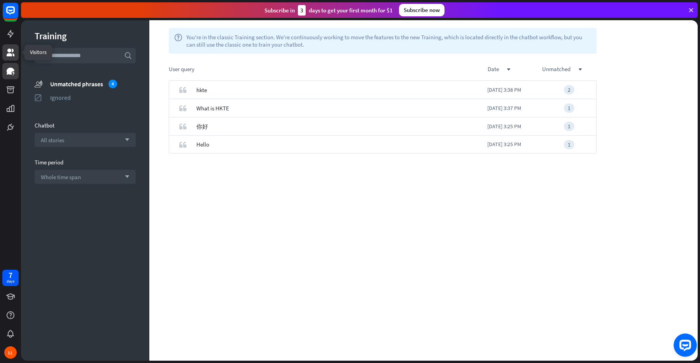
click at [10, 56] on icon at bounding box center [11, 53] width 8 height 8
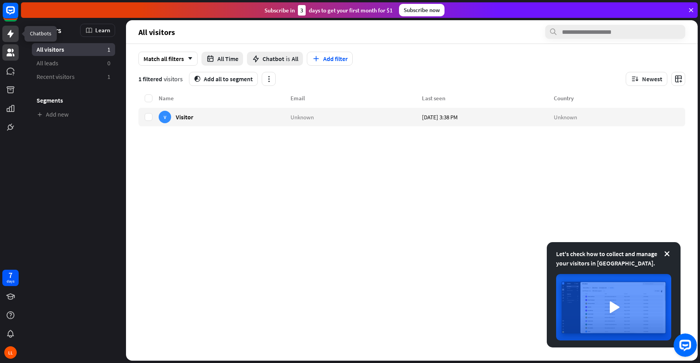
click at [10, 36] on icon at bounding box center [10, 34] width 6 height 8
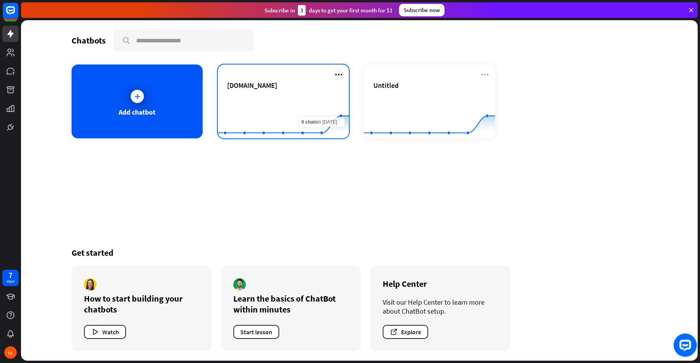
click at [338, 76] on icon at bounding box center [338, 74] width 9 height 9
click at [292, 83] on div "[DOMAIN_NAME]" at bounding box center [283, 85] width 112 height 9
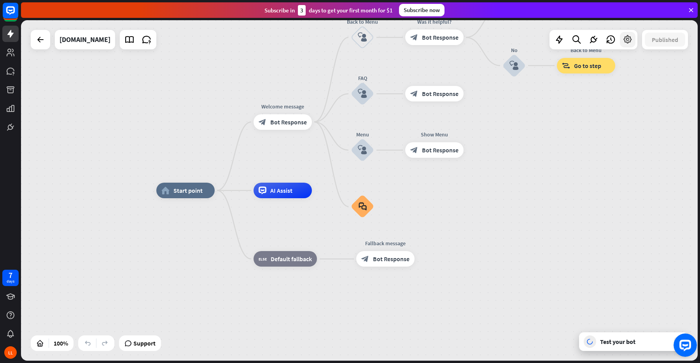
click at [625, 40] on icon at bounding box center [627, 40] width 10 height 10
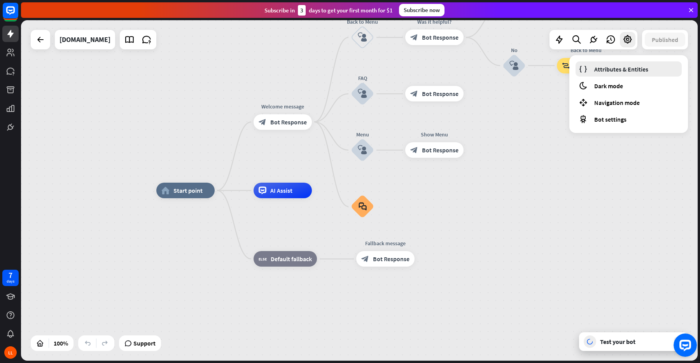
click at [609, 66] on span "Attributes & Entities" at bounding box center [621, 69] width 54 height 8
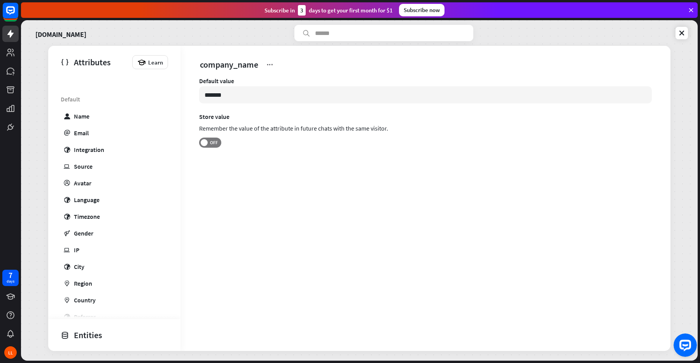
scroll to position [183, 0]
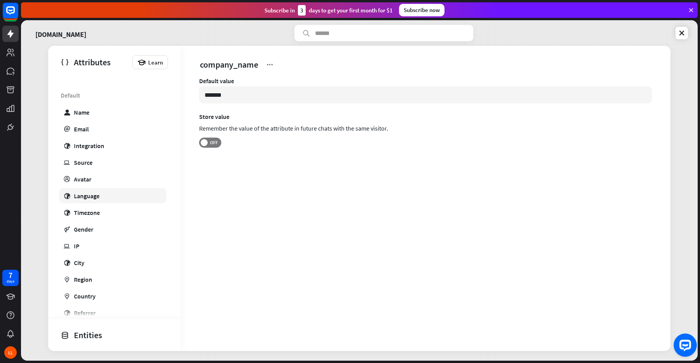
click at [94, 190] on link "globe Language" at bounding box center [112, 195] width 107 height 15
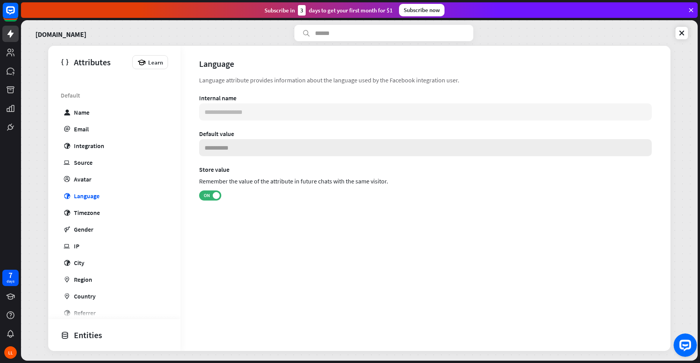
click at [227, 153] on input at bounding box center [425, 147] width 453 height 17
click at [209, 230] on div "**********" at bounding box center [425, 154] width 490 height 158
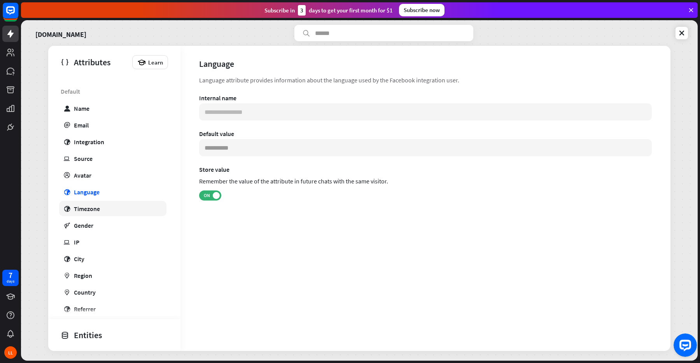
scroll to position [186, 0]
click at [242, 148] on input at bounding box center [425, 147] width 453 height 17
click at [132, 33] on div "[DOMAIN_NAME]" at bounding box center [94, 33] width 126 height 16
click at [198, 42] on div "[DOMAIN_NAME] Attributes Learn Custom company_name twitter_url terms_url privac…" at bounding box center [359, 190] width 676 height 341
type input "*******"
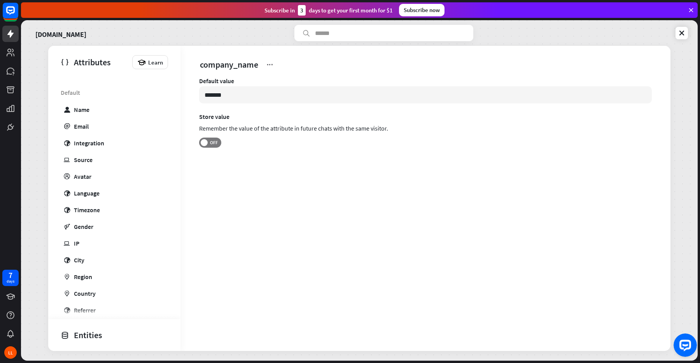
click at [89, 329] on div "Entities" at bounding box center [112, 335] width 103 height 13
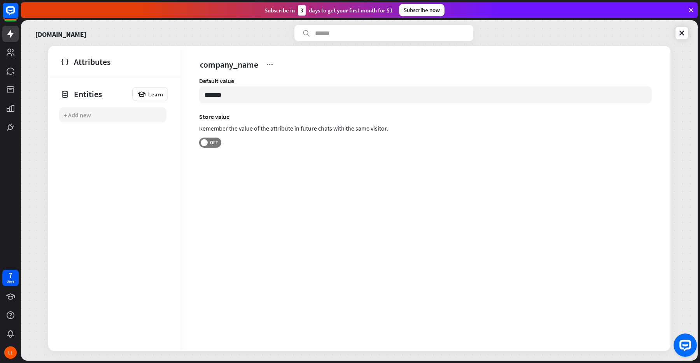
click at [86, 110] on div "+ Add new" at bounding box center [112, 114] width 107 height 15
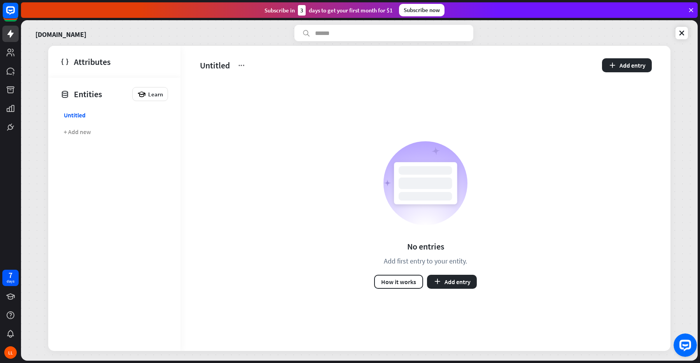
click at [33, 35] on div "[DOMAIN_NAME]" at bounding box center [94, 33] width 126 height 16
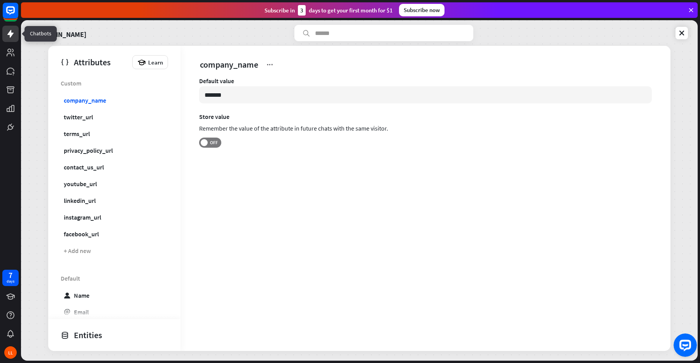
click at [6, 37] on icon at bounding box center [10, 33] width 9 height 9
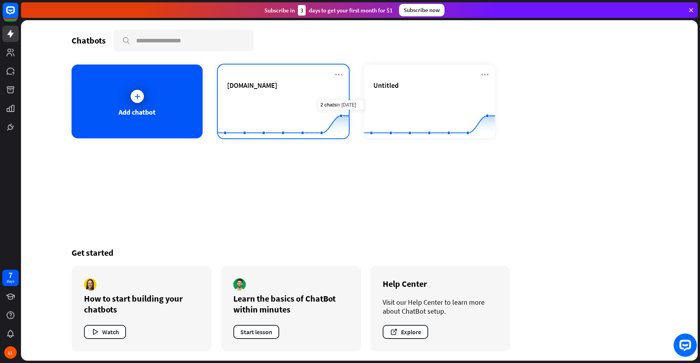
click at [320, 94] on div "[DOMAIN_NAME]" at bounding box center [283, 94] width 112 height 27
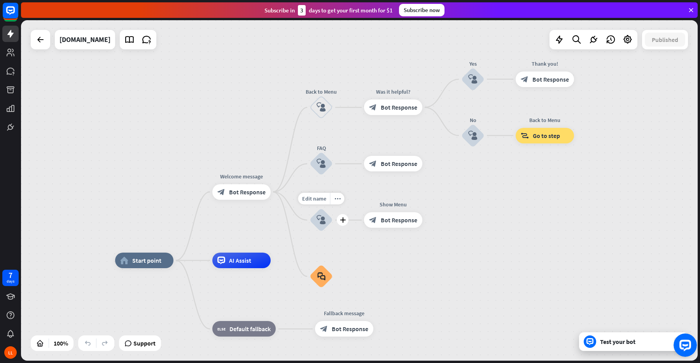
click at [320, 221] on icon "block_user_input" at bounding box center [320, 219] width 9 height 9
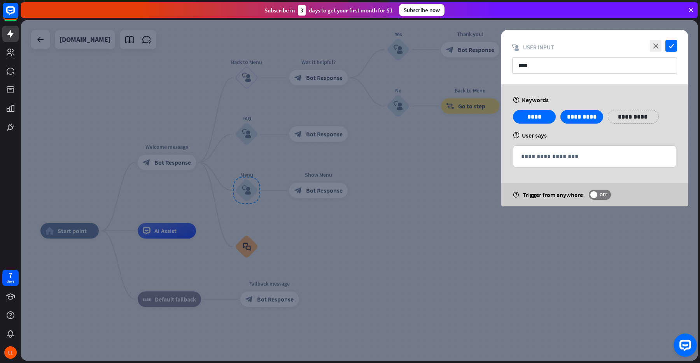
click at [461, 165] on div at bounding box center [359, 190] width 676 height 341
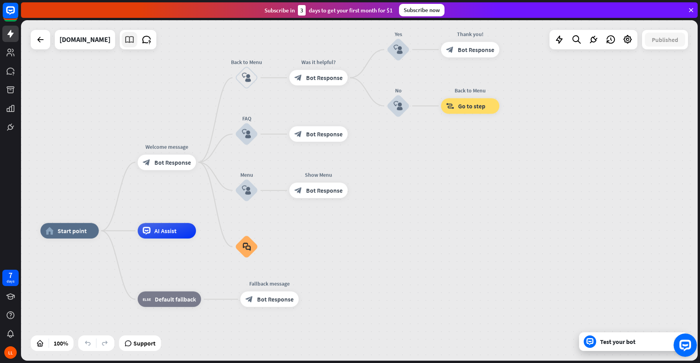
click at [133, 41] on icon at bounding box center [129, 40] width 10 height 10
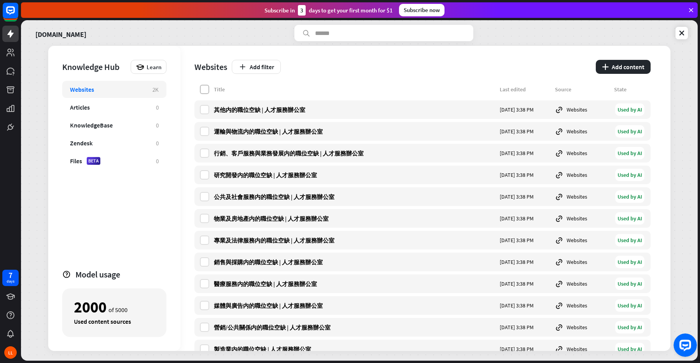
click at [206, 86] on label at bounding box center [204, 89] width 9 height 9
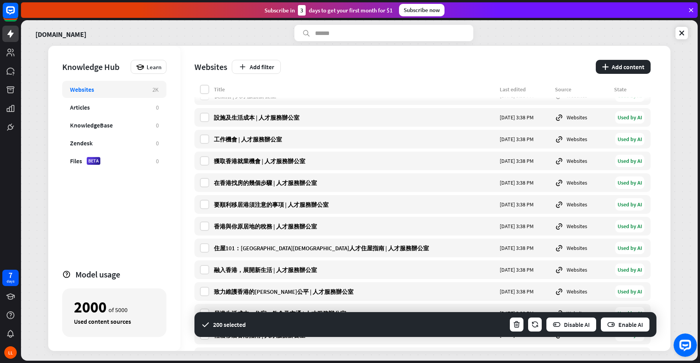
scroll to position [4363, 0]
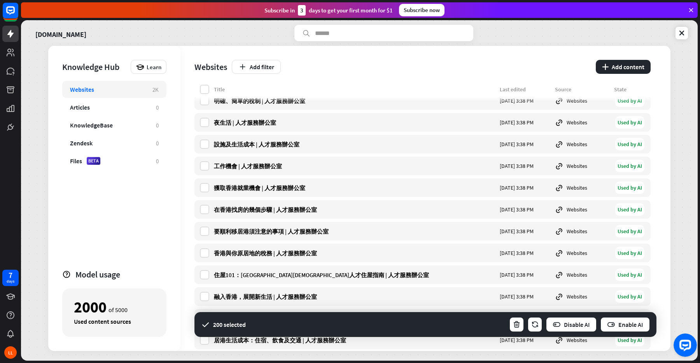
click at [340, 68] on div "Add filter" at bounding box center [411, 67] width 359 height 14
click at [93, 131] on div "KnowledgeBase 0" at bounding box center [114, 125] width 104 height 17
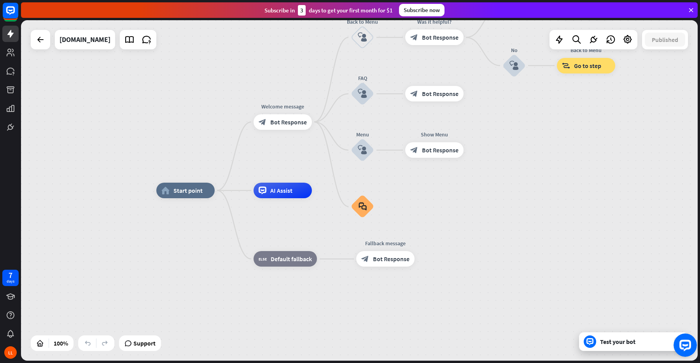
click at [505, 120] on div "home_2 Start point Welcome message block_bot_response Bot Response Back to Menu…" at bounding box center [359, 190] width 676 height 341
click at [600, 344] on div "Test your bot" at bounding box center [635, 342] width 70 height 8
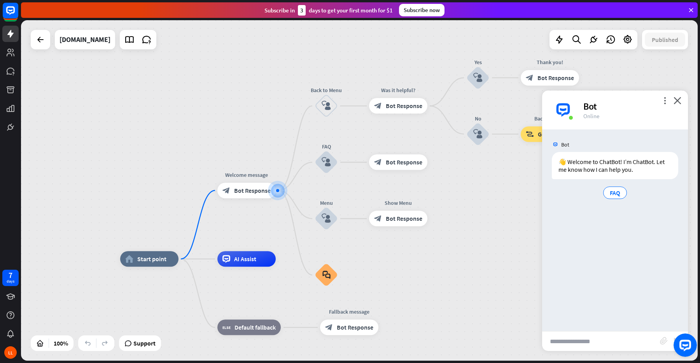
click at [569, 336] on input "text" at bounding box center [601, 341] width 118 height 19
type input "****"
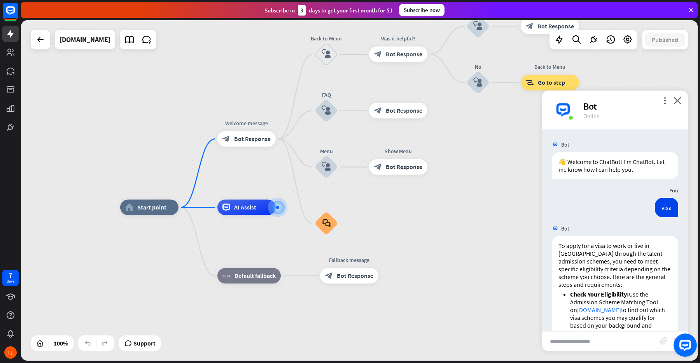
scroll to position [562, 0]
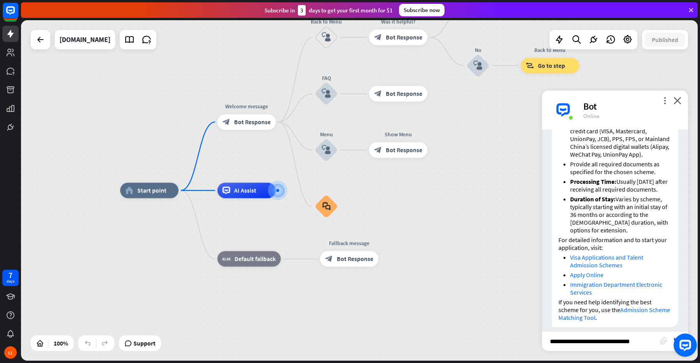
type input "**********"
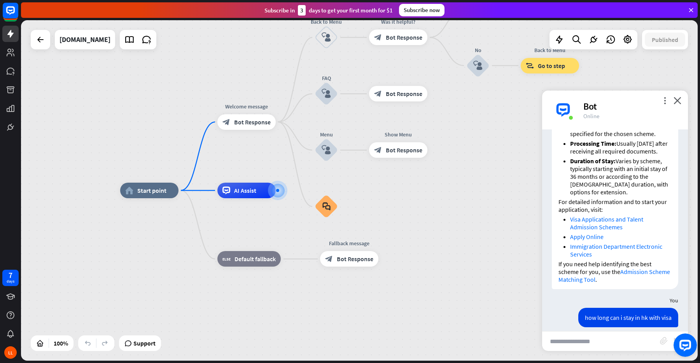
scroll to position [1206, 0]
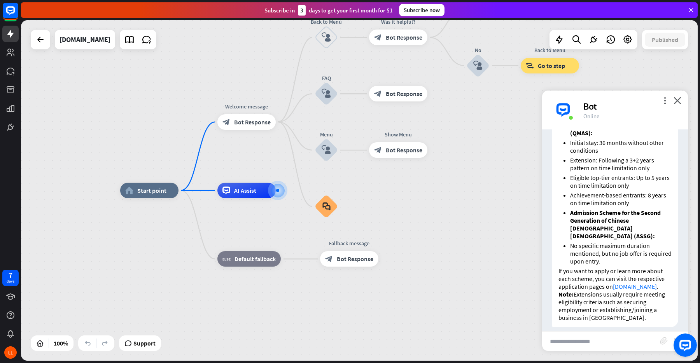
click at [619, 344] on input "text" at bounding box center [601, 341] width 118 height 19
type input "**********"
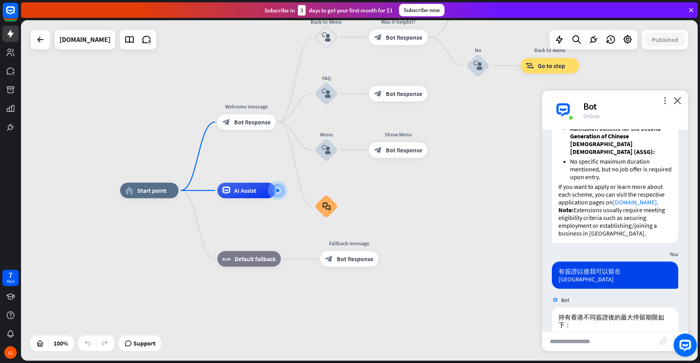
scroll to position [1717, 0]
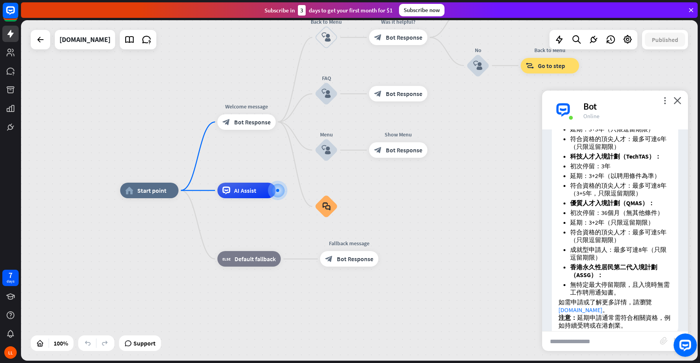
click at [601, 335] on input "text" at bounding box center [601, 341] width 118 height 19
paste input "**********"
type input "**********"
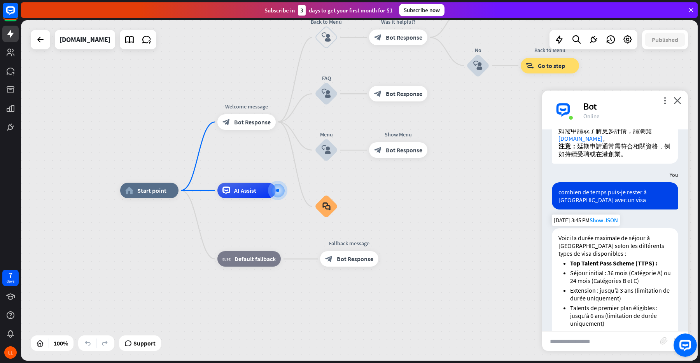
scroll to position [1886, 0]
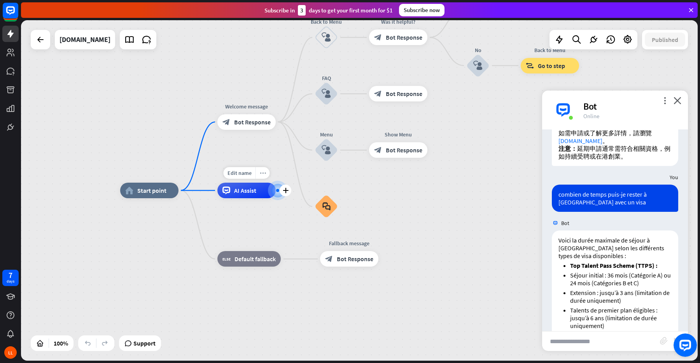
click at [264, 175] on icon "more_horiz" at bounding box center [263, 173] width 6 height 6
click at [276, 198] on div "plus AI Assist" at bounding box center [246, 191] width 58 height 16
click at [278, 190] on div at bounding box center [277, 190] width 3 height 3
click at [218, 198] on div "plus AI Assist" at bounding box center [247, 191] width 58 height 16
click at [595, 45] on div at bounding box center [593, 40] width 16 height 16
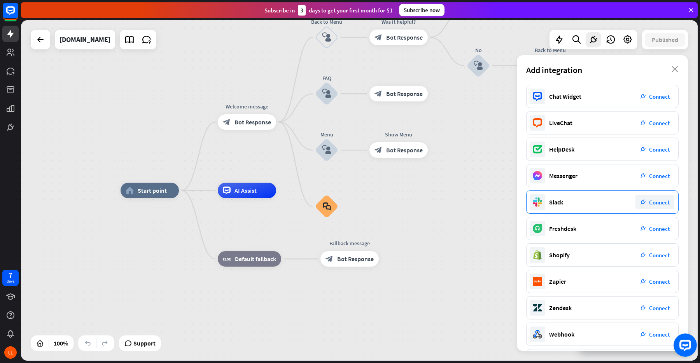
scroll to position [31, 0]
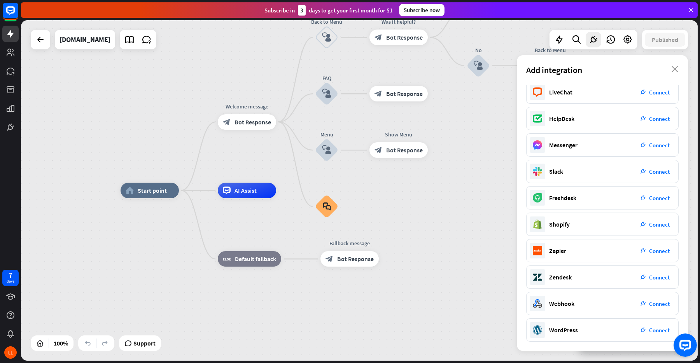
click at [452, 230] on div "home_2 Start point Welcome message block_bot_response Bot Response Back to Menu…" at bounding box center [459, 360] width 676 height 341
click at [633, 44] on div at bounding box center [628, 40] width 16 height 16
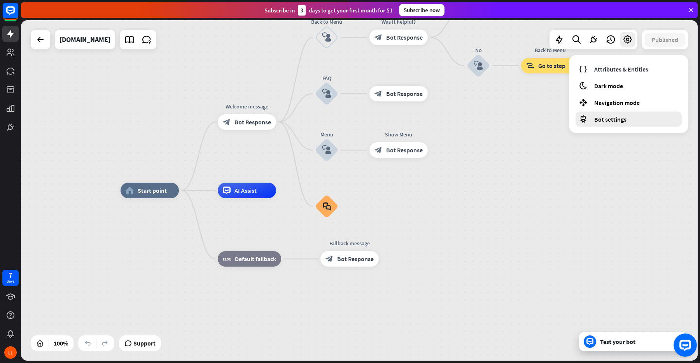
click at [626, 114] on div "Bot settings" at bounding box center [628, 119] width 106 height 15
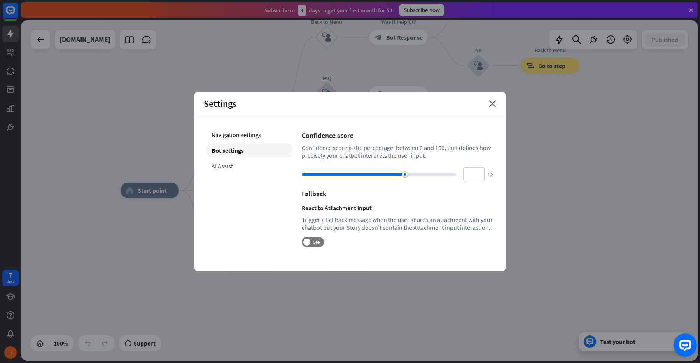
click at [238, 168] on div "AI Assist" at bounding box center [250, 166] width 86 height 14
type input "**"
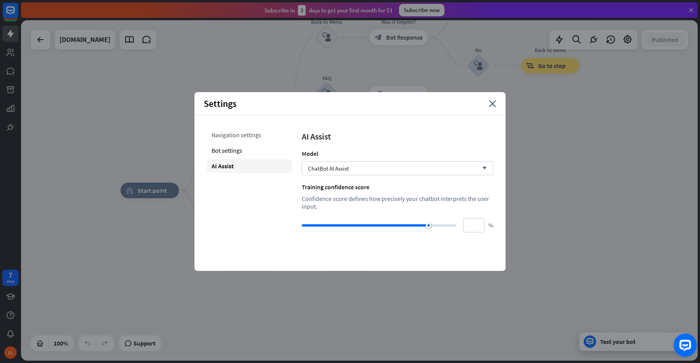
click at [241, 139] on div "Navigation settings" at bounding box center [250, 135] width 86 height 14
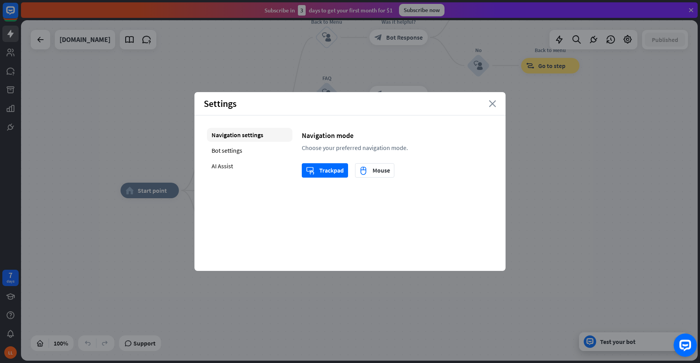
click at [492, 101] on icon "close" at bounding box center [492, 103] width 7 height 7
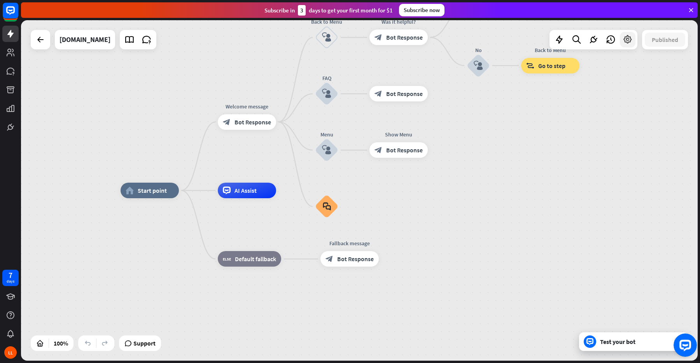
click at [631, 45] on div at bounding box center [628, 40] width 16 height 16
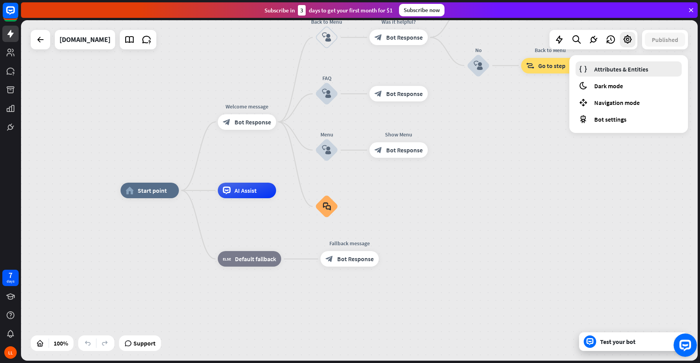
click at [625, 63] on link "Attributes & Entities" at bounding box center [628, 68] width 106 height 15
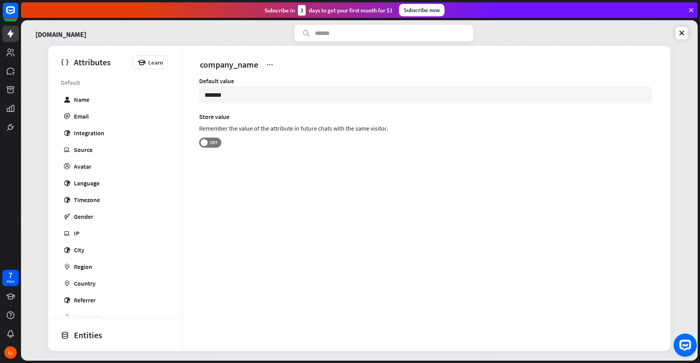
scroll to position [195, 0]
click at [93, 191] on link "globe Language" at bounding box center [112, 183] width 107 height 15
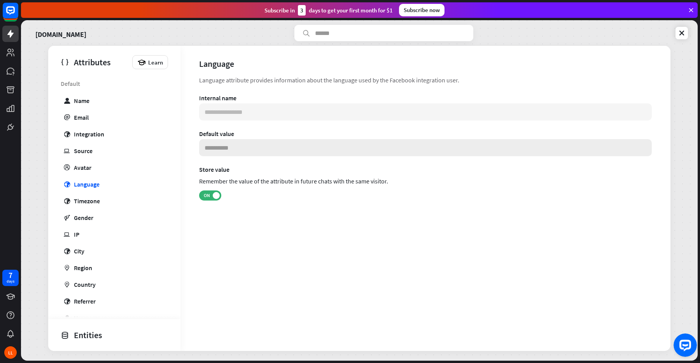
click at [223, 153] on input at bounding box center [425, 147] width 453 height 17
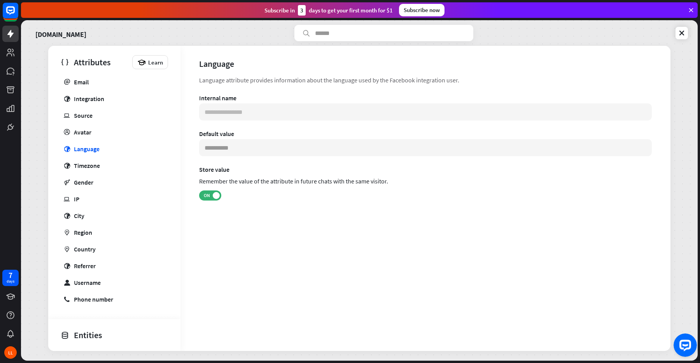
click at [116, 331] on div "Entities" at bounding box center [112, 335] width 103 height 13
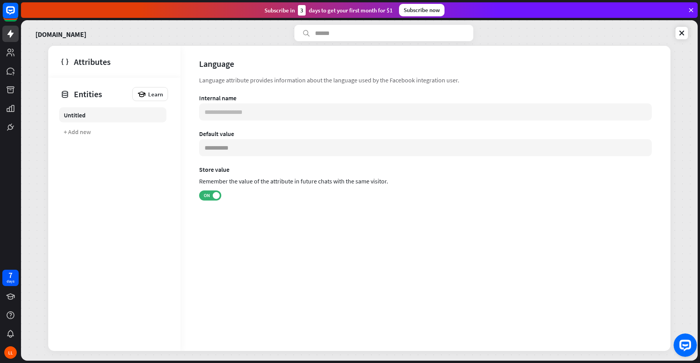
click at [84, 113] on div "Untitled" at bounding box center [75, 115] width 22 height 8
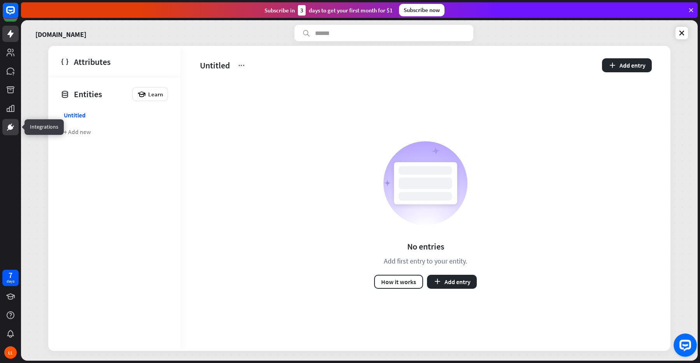
click at [12, 122] on icon at bounding box center [10, 126] width 9 height 9
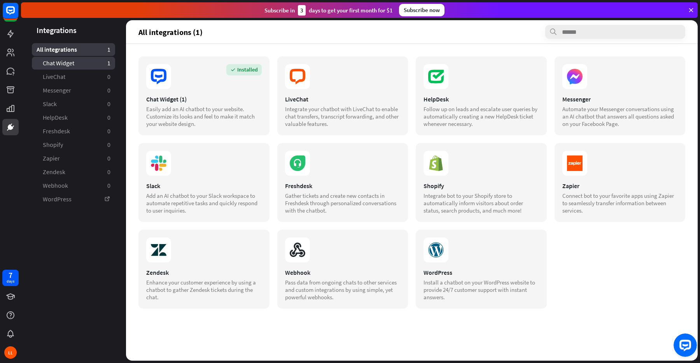
click at [45, 64] on span "Chat Widget" at bounding box center [58, 63] width 31 height 8
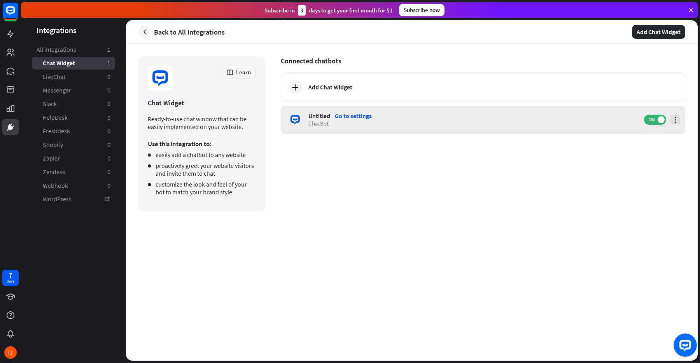
click at [675, 122] on icon at bounding box center [675, 120] width 8 height 8
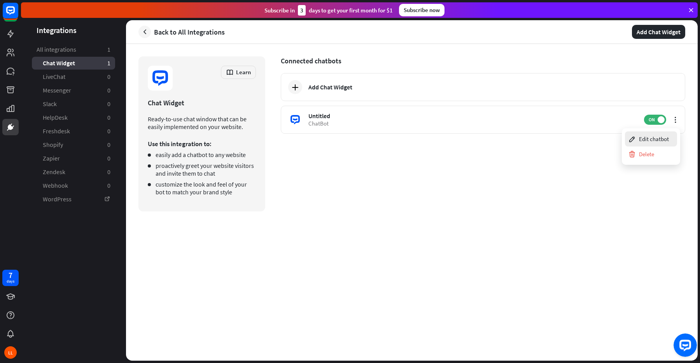
click at [655, 142] on div "Edit chatbot" at bounding box center [648, 138] width 41 height 15
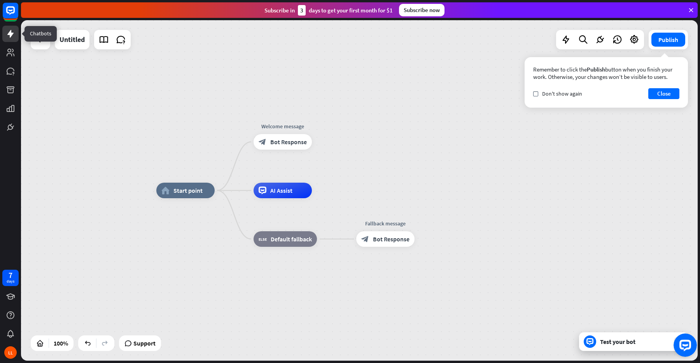
click at [6, 37] on icon at bounding box center [10, 33] width 9 height 9
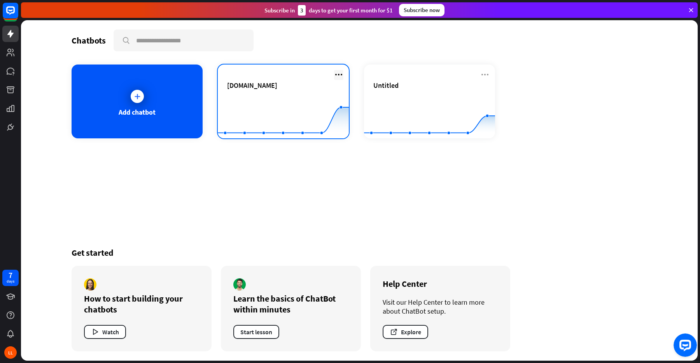
click at [339, 73] on icon at bounding box center [338, 74] width 9 height 9
click at [296, 88] on div "[DOMAIN_NAME]" at bounding box center [283, 85] width 112 height 9
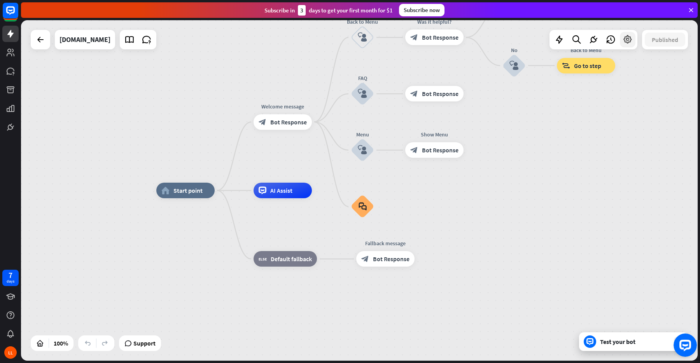
click at [630, 42] on icon at bounding box center [627, 40] width 10 height 10
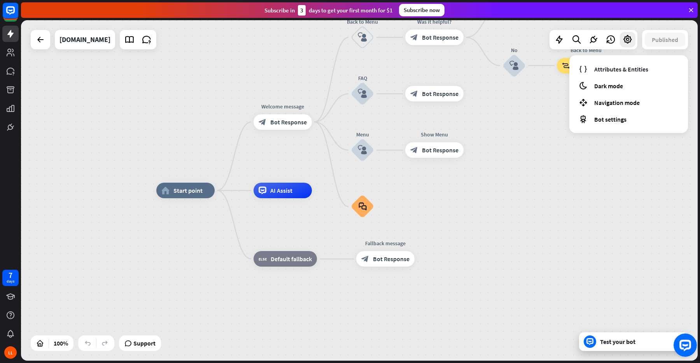
click at [550, 179] on div "home_2 Start point Welcome message block_bot_response Bot Response Back to Menu…" at bounding box center [359, 190] width 676 height 341
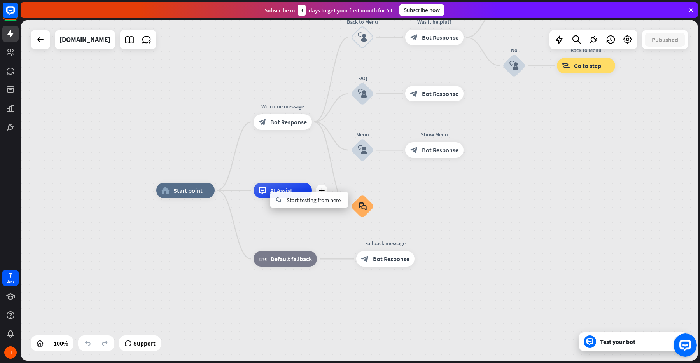
click at [262, 190] on icon at bounding box center [262, 190] width 4 height 2
click at [263, 190] on icon at bounding box center [262, 190] width 4 height 2
click at [291, 191] on span "AI Assist" at bounding box center [281, 191] width 22 height 8
click at [320, 192] on icon "plus" at bounding box center [322, 190] width 6 height 5
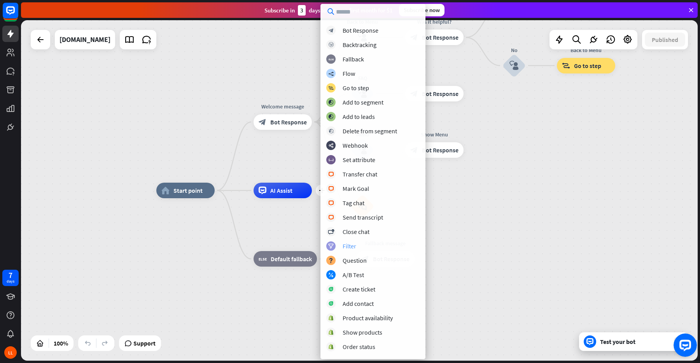
scroll to position [56, 0]
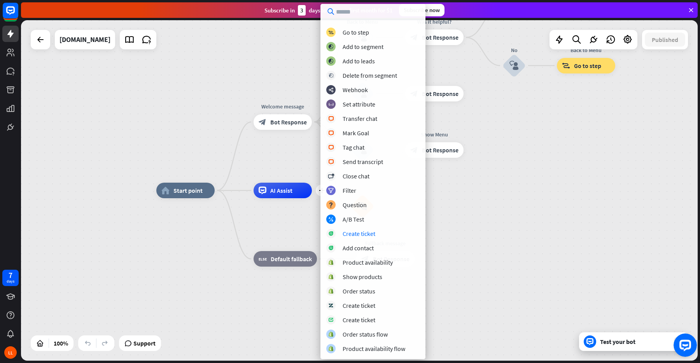
click at [283, 216] on div "home_2 Start point Welcome message block_bot_response Bot Response Back to Menu…" at bounding box center [494, 360] width 676 height 341
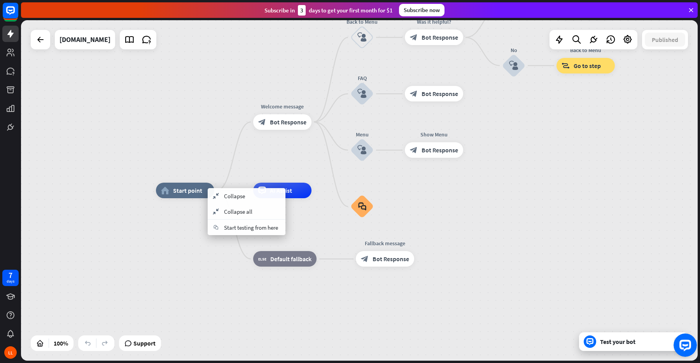
click at [189, 219] on div "home_2 Start point Welcome message block_bot_response Bot Response Back to Menu…" at bounding box center [494, 360] width 676 height 341
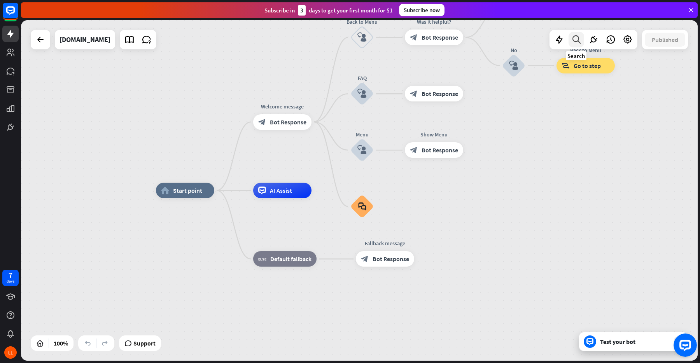
drag, startPoint x: 585, startPoint y: 42, endPoint x: 573, endPoint y: 38, distance: 12.8
click at [573, 38] on div at bounding box center [593, 39] width 88 height 19
click at [574, 38] on icon at bounding box center [576, 40] width 10 height 10
click at [594, 39] on icon at bounding box center [593, 40] width 10 height 10
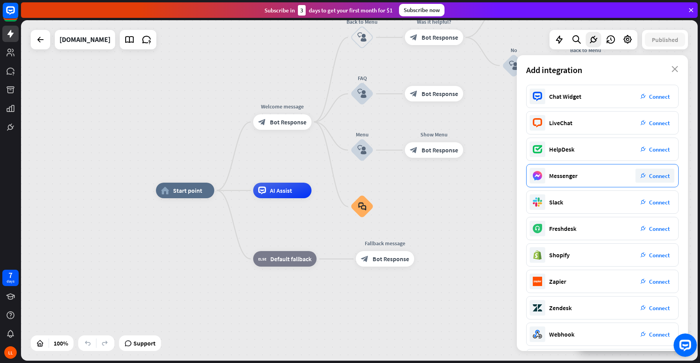
scroll to position [31, 0]
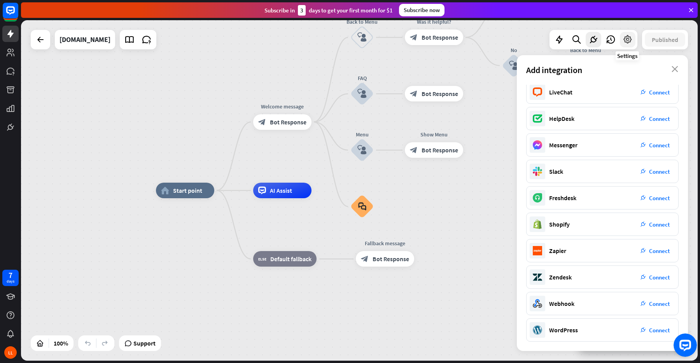
click at [628, 41] on icon at bounding box center [627, 40] width 10 height 10
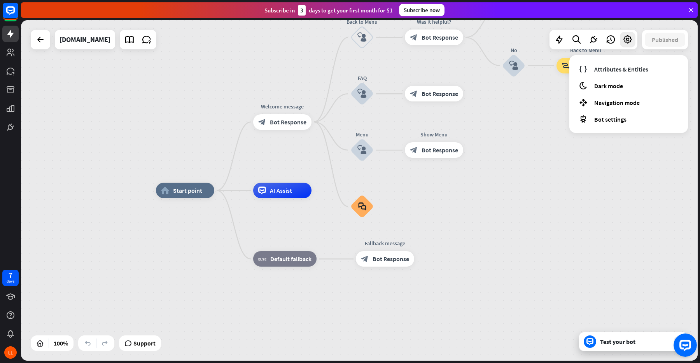
click at [524, 175] on div "home_2 Start point Welcome message block_bot_response Bot Response Back to Menu…" at bounding box center [359, 190] width 676 height 341
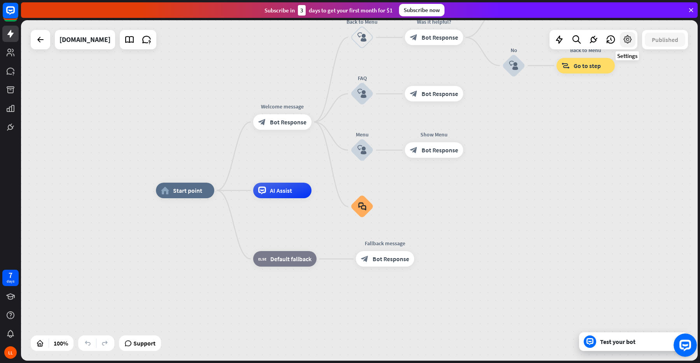
click at [628, 40] on icon at bounding box center [627, 40] width 10 height 10
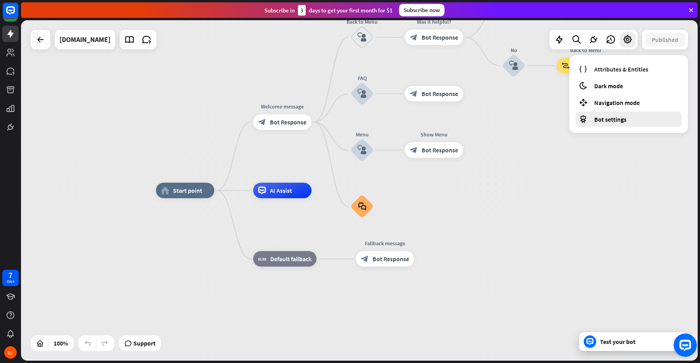
click at [620, 115] on div "Bot settings" at bounding box center [628, 119] width 106 height 15
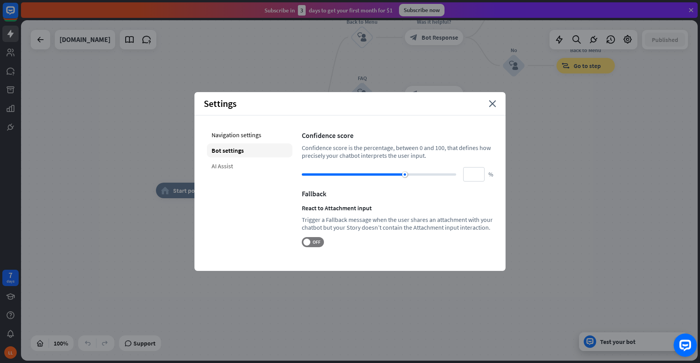
click at [241, 165] on div "AI Assist" at bounding box center [250, 166] width 86 height 14
type input "**"
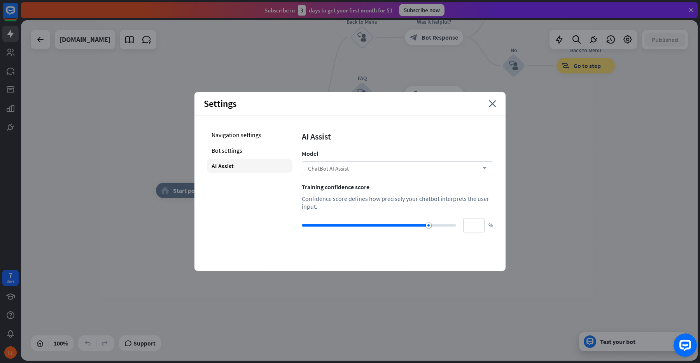
click at [388, 173] on div "ChatBot AI Assist arrow_down" at bounding box center [397, 168] width 191 height 14
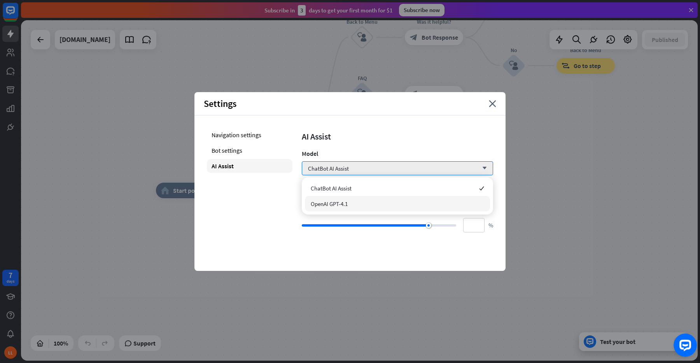
click at [374, 207] on div "OpenAI GPT-4.1" at bounding box center [397, 204] width 185 height 16
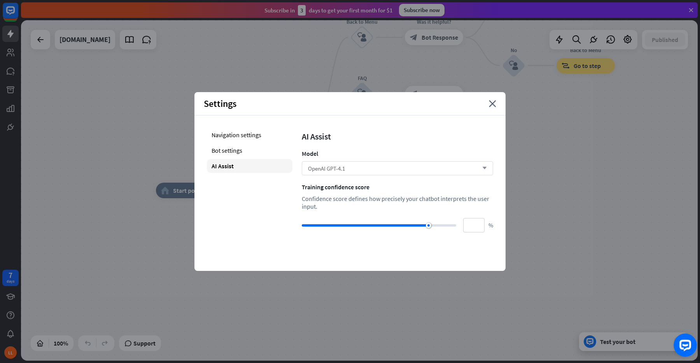
click at [332, 164] on div "OpenAI GPT-4.1 arrow_down" at bounding box center [397, 168] width 191 height 14
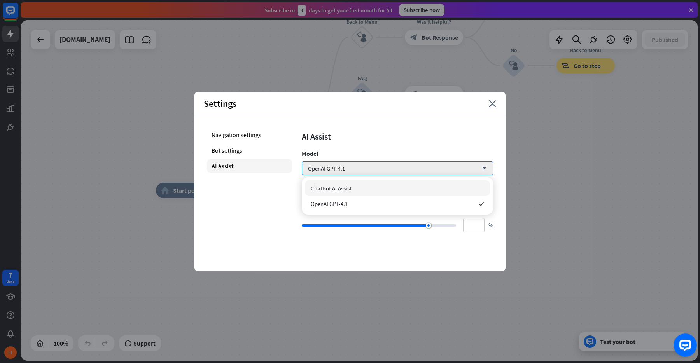
click at [331, 183] on div "ChatBot AI Assist" at bounding box center [397, 188] width 185 height 16
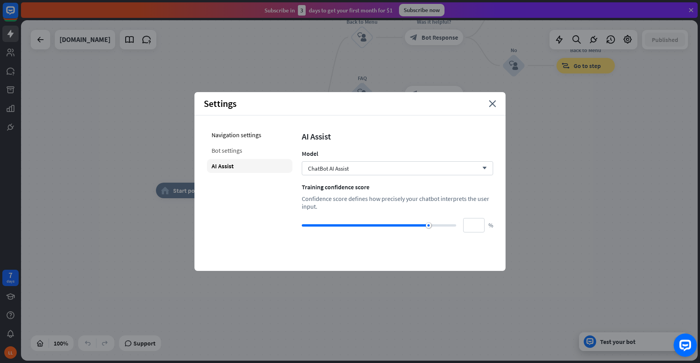
click at [222, 152] on div "Bot settings" at bounding box center [250, 150] width 86 height 14
type input "**"
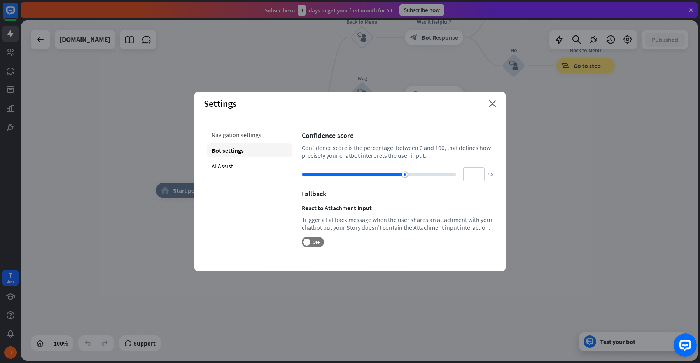
click at [247, 136] on div "Navigation settings" at bounding box center [250, 135] width 86 height 14
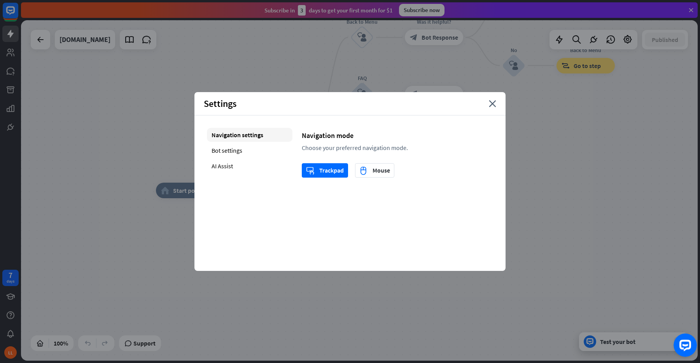
click at [41, 168] on div "home_2 Start point Welcome message block_bot_response Bot Response Back to Menu…" at bounding box center [359, 190] width 676 height 341
click at [490, 106] on icon "close" at bounding box center [492, 103] width 7 height 7
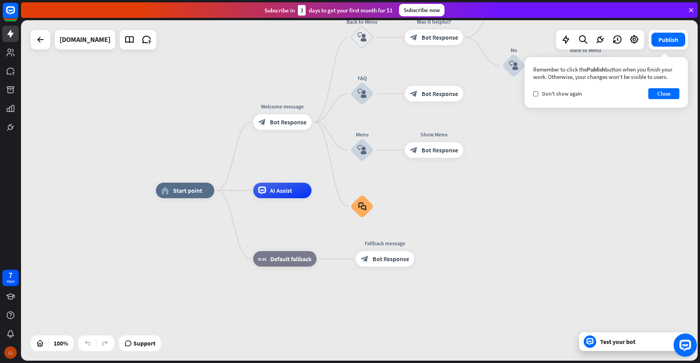
click at [12, 349] on div "LL" at bounding box center [10, 352] width 12 height 12
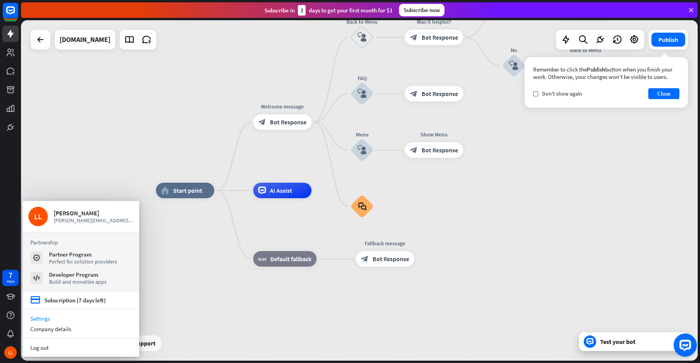
click at [56, 317] on link "Settings" at bounding box center [81, 318] width 117 height 10
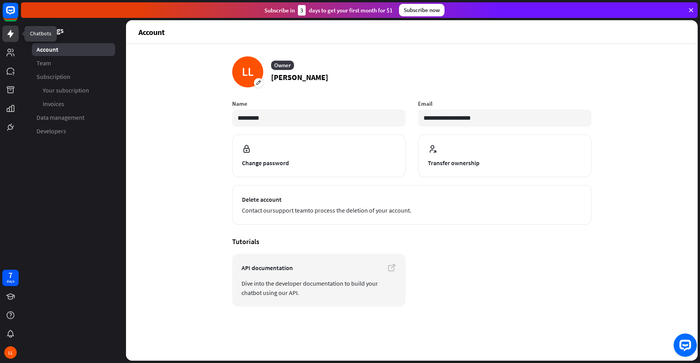
click at [12, 38] on icon at bounding box center [10, 33] width 9 height 9
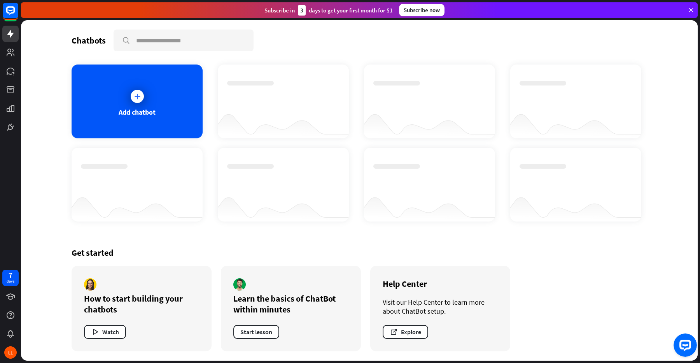
click at [7, 61] on div at bounding box center [10, 67] width 21 height 135
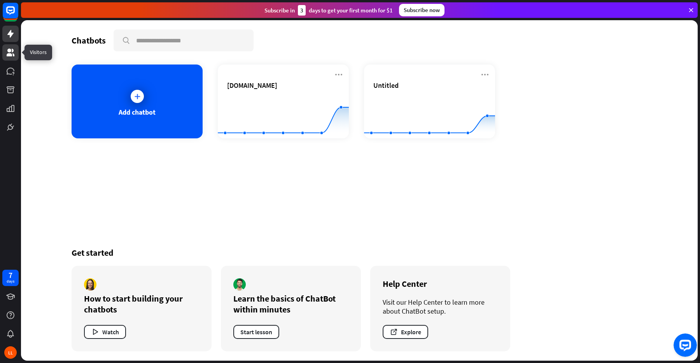
click at [7, 56] on icon at bounding box center [10, 52] width 9 height 9
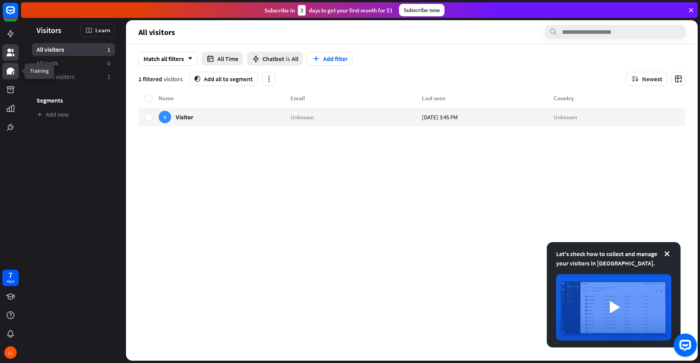
click at [6, 73] on icon at bounding box center [10, 70] width 9 height 9
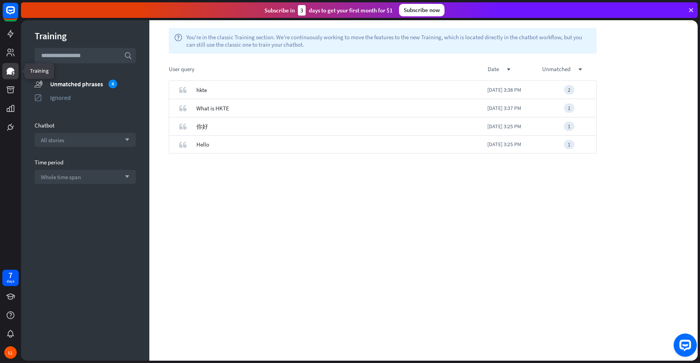
click at [6, 79] on link at bounding box center [10, 71] width 16 height 16
click at [6, 84] on link at bounding box center [10, 90] width 16 height 16
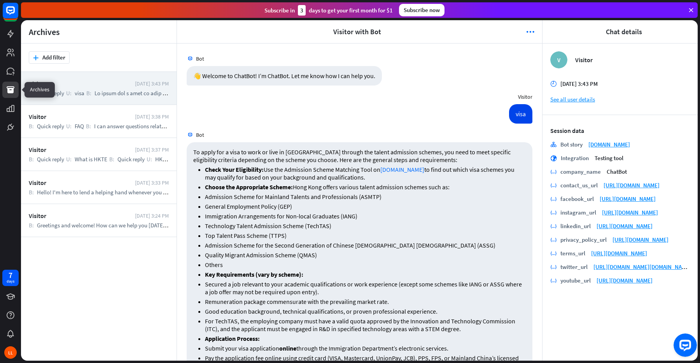
scroll to position [1196, 0]
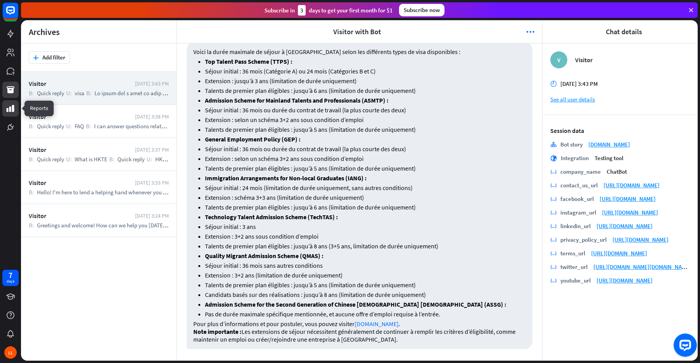
click at [11, 108] on icon at bounding box center [10, 108] width 9 height 9
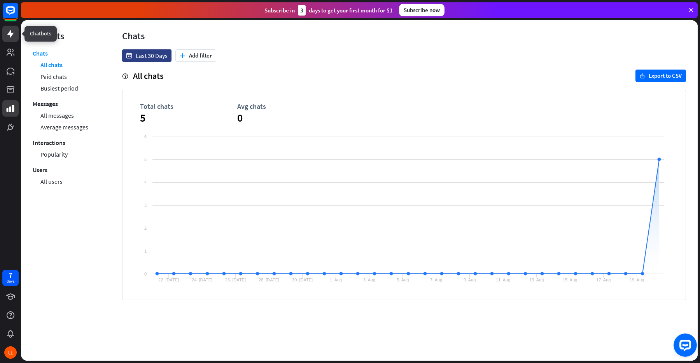
click at [12, 39] on link at bounding box center [10, 34] width 16 height 16
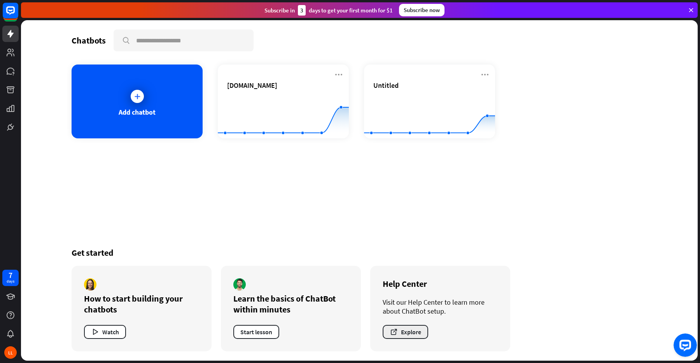
click at [412, 330] on button "Explore" at bounding box center [405, 332] width 45 height 14
